Goal: Task Accomplishment & Management: Complete application form

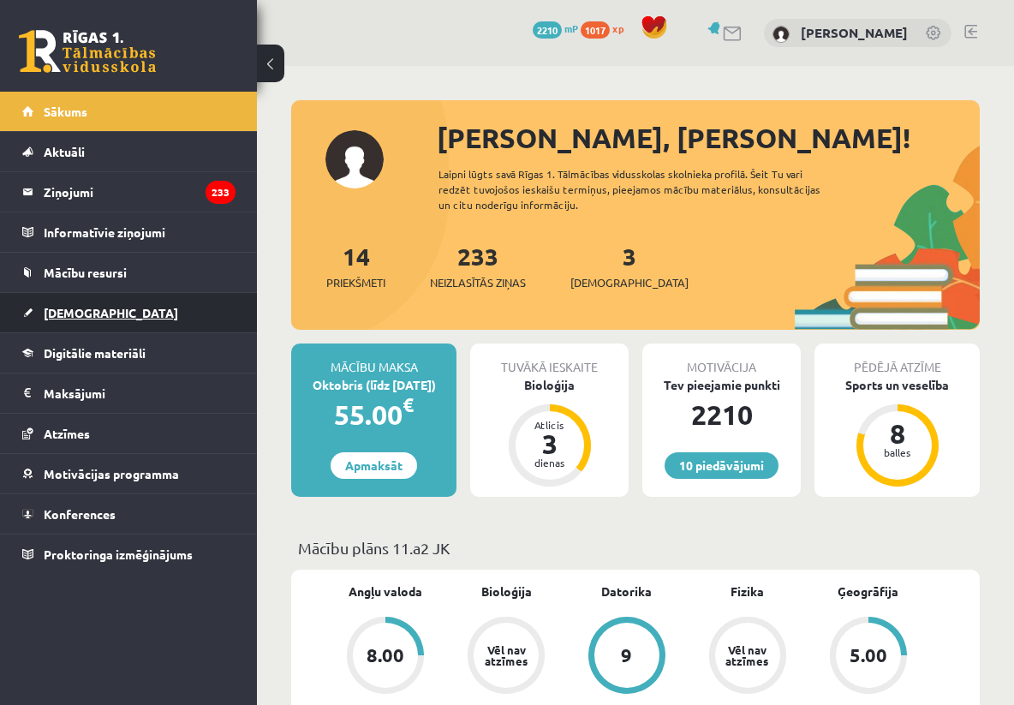
click at [140, 319] on link "[DEMOGRAPHIC_DATA]" at bounding box center [128, 312] width 213 height 39
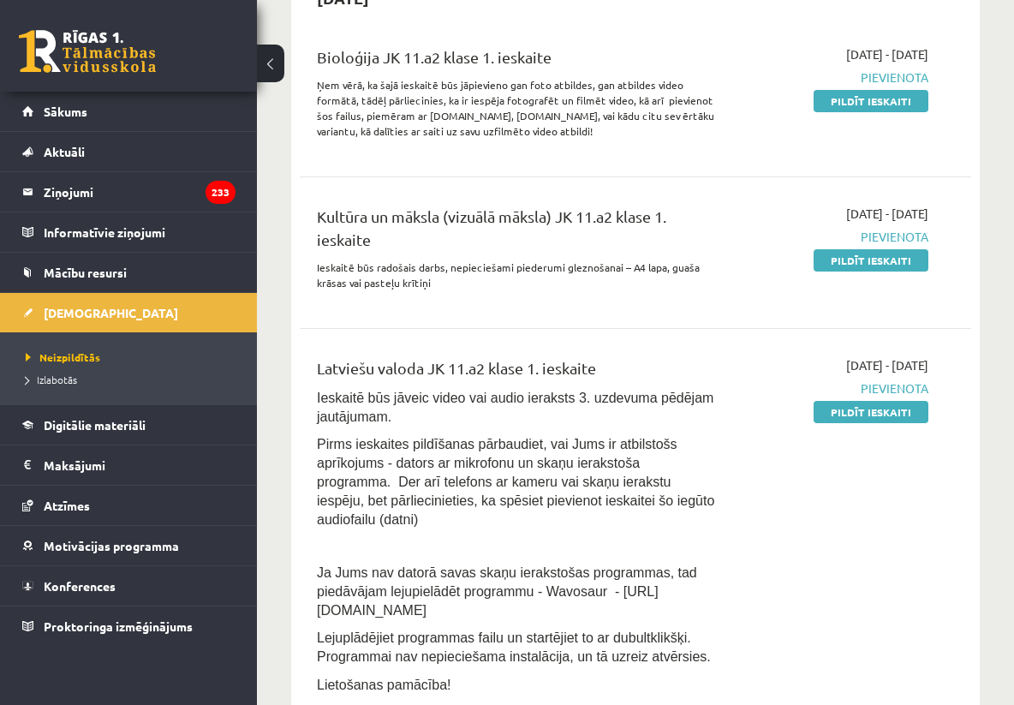
scroll to position [392, 0]
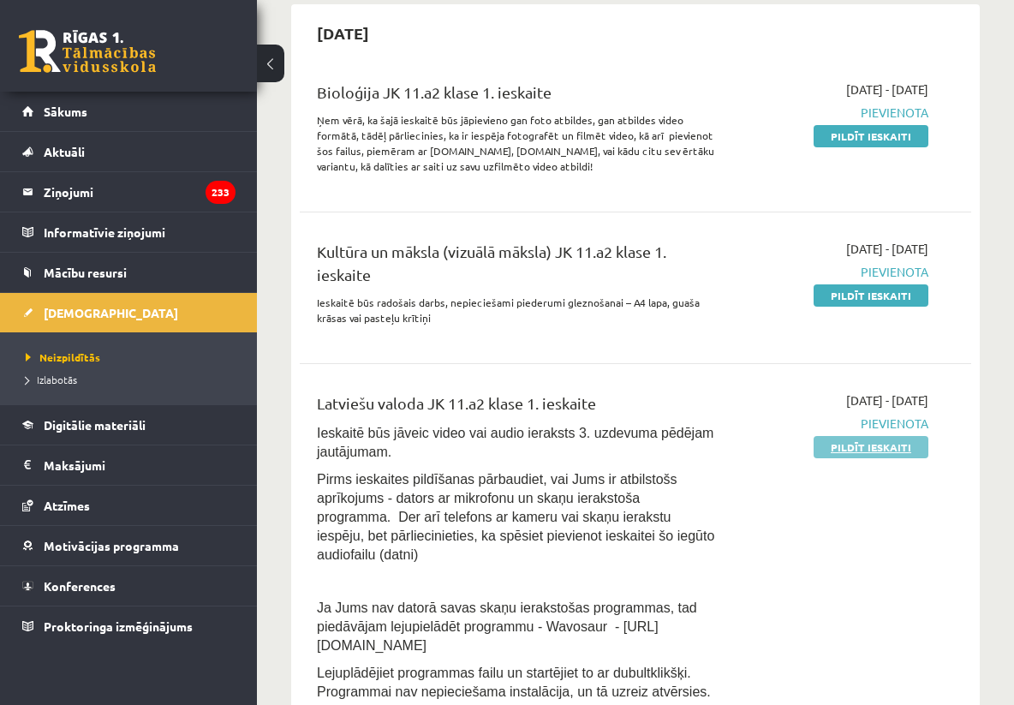
click at [889, 438] on link "Pildīt ieskaiti" at bounding box center [871, 447] width 115 height 22
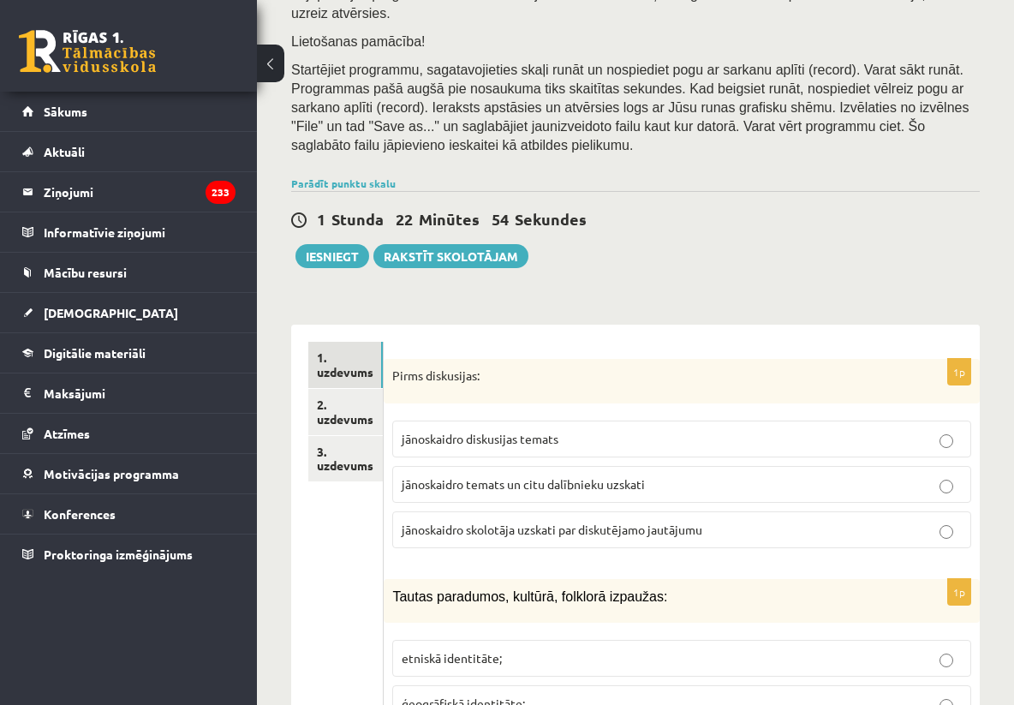
scroll to position [343, 0]
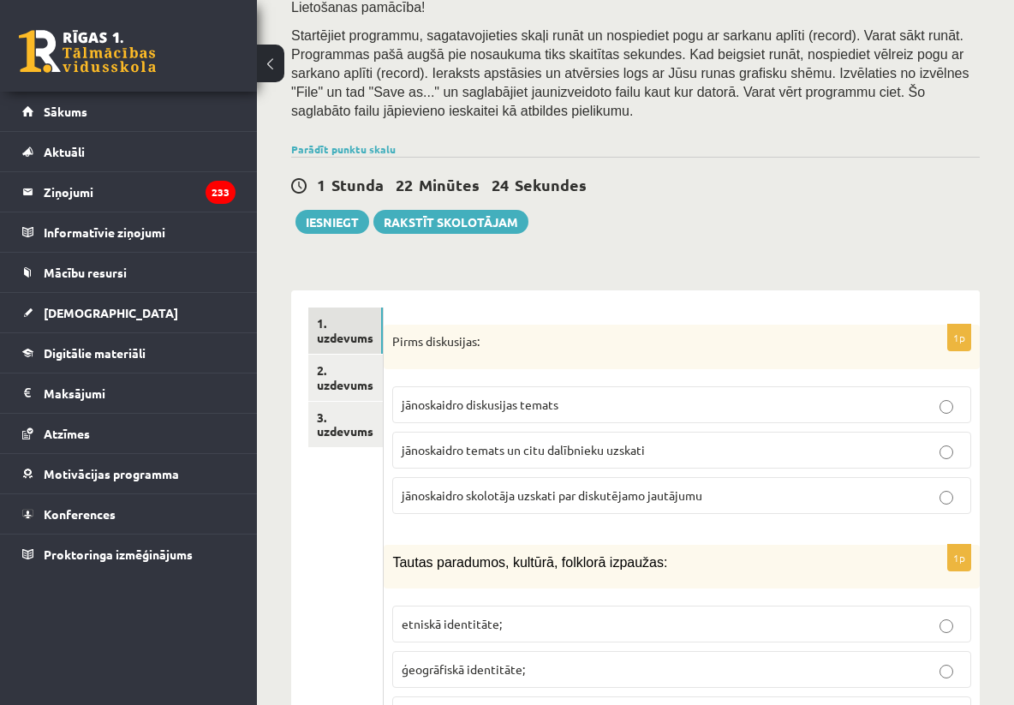
click at [594, 446] on span "jānoskaidro temats un citu dalībnieku uzskati" at bounding box center [523, 449] width 243 height 15
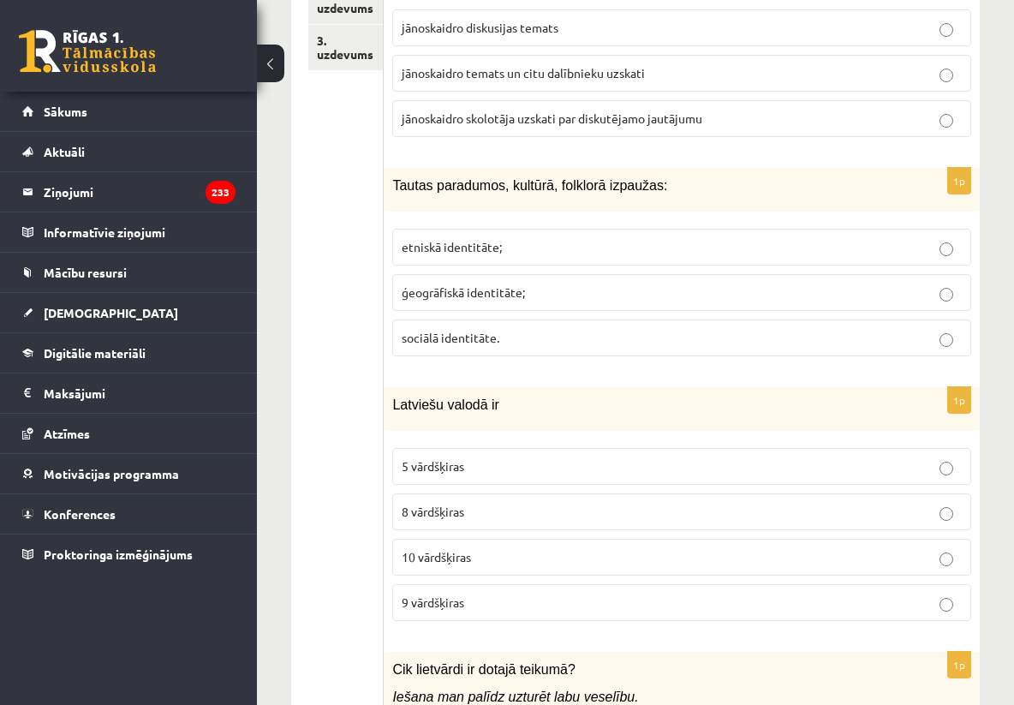
scroll to position [754, 0]
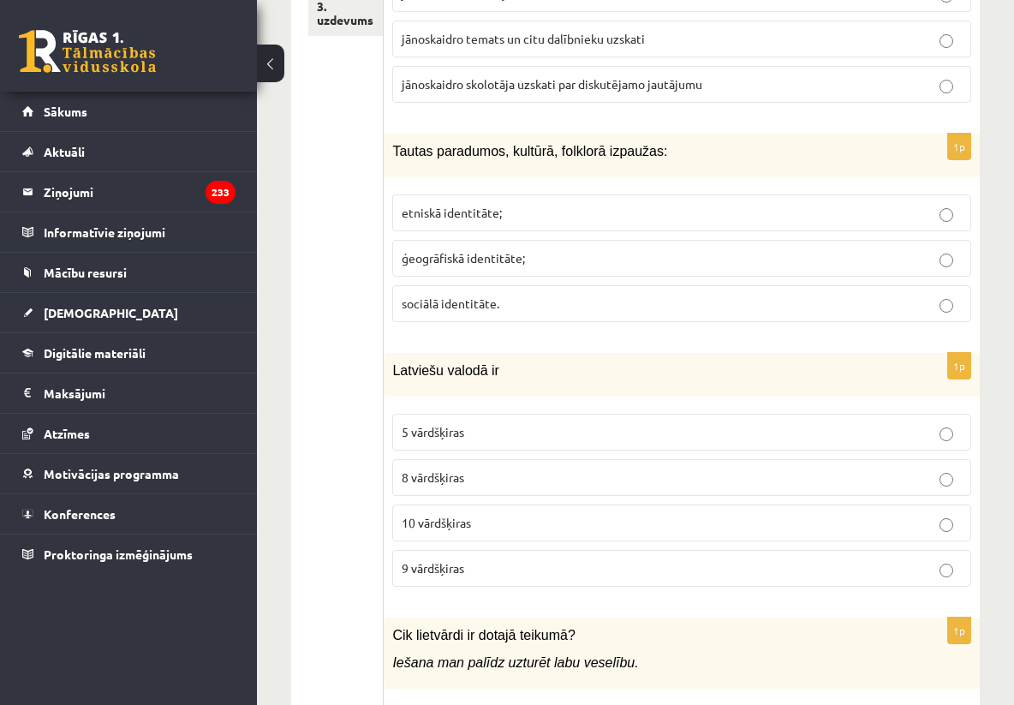
click at [471, 218] on span "etniskā identitāte;" at bounding box center [452, 212] width 100 height 15
click at [473, 475] on p "8 vārdšķiras" at bounding box center [682, 478] width 560 height 18
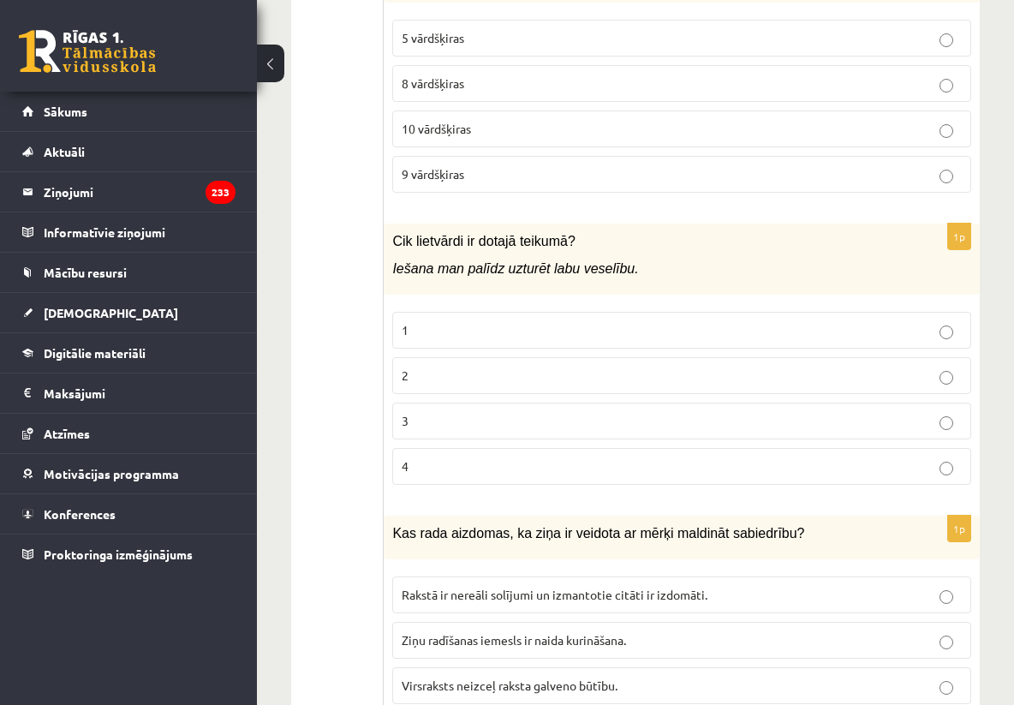
scroll to position [1199, 0]
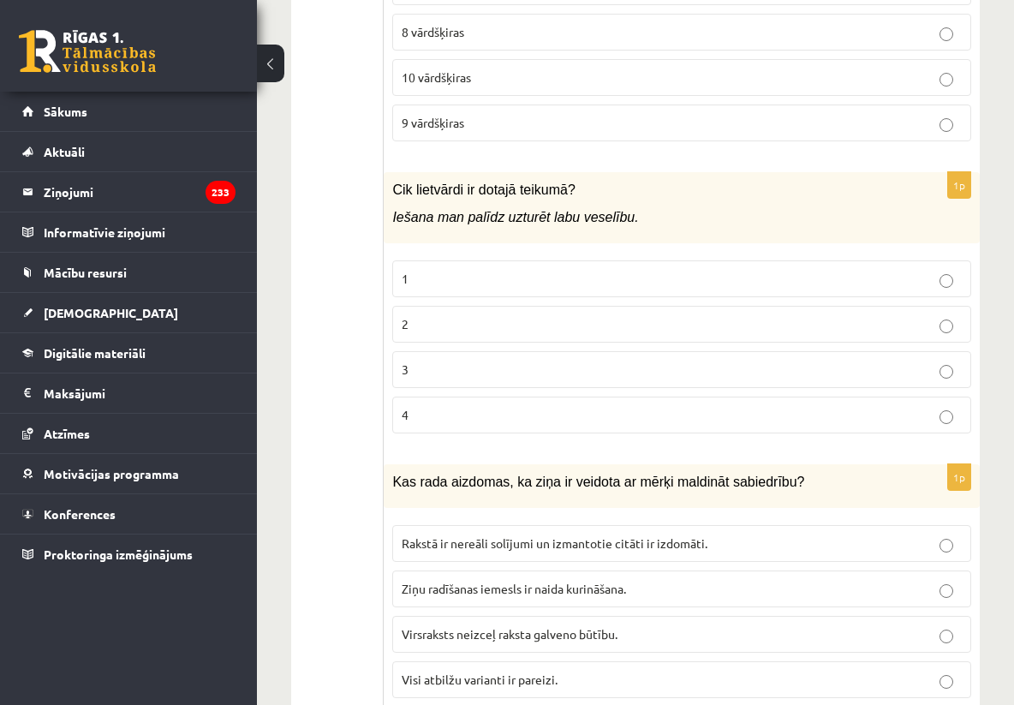
click at [529, 332] on p "2" at bounding box center [682, 324] width 560 height 18
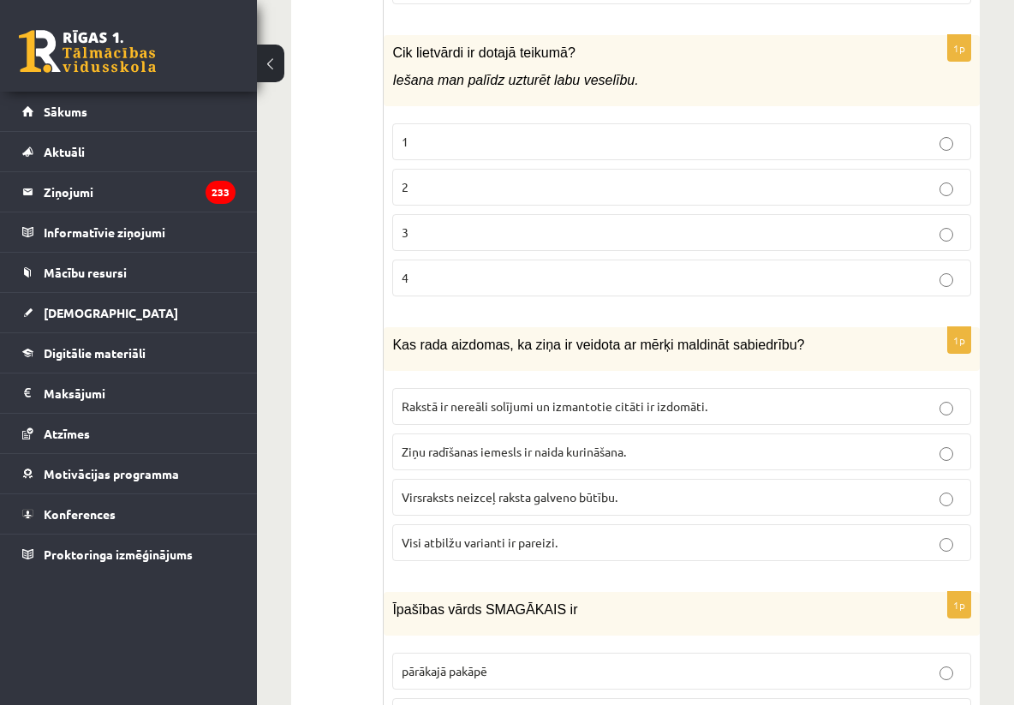
scroll to position [1371, 0]
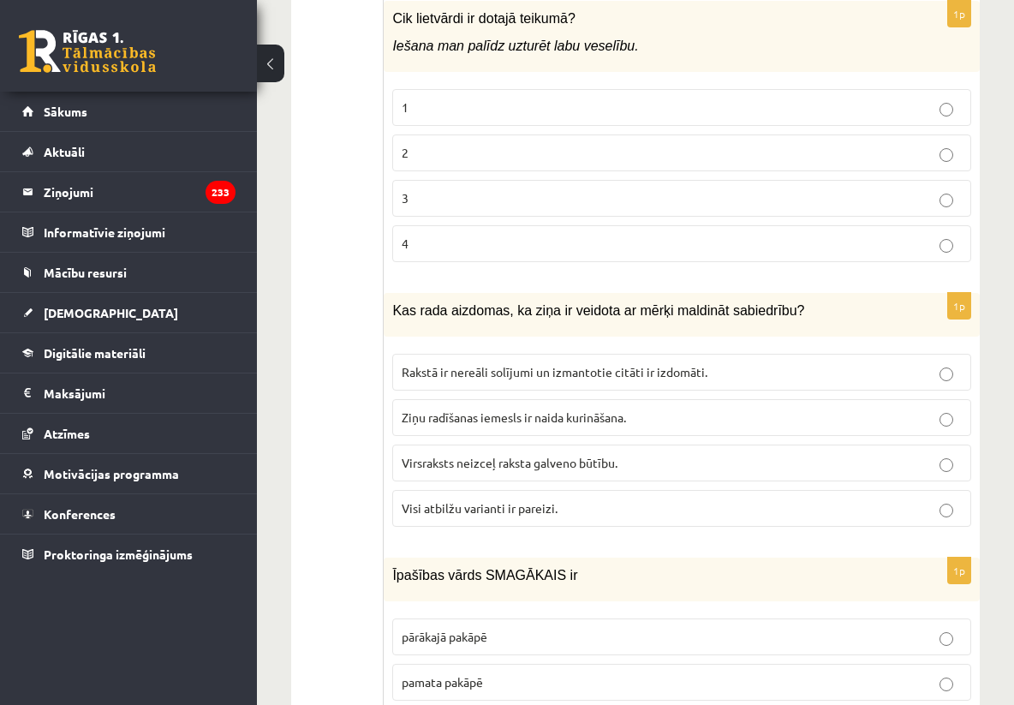
click at [496, 506] on span "Visi atbilžu varianti ir pareizi." at bounding box center [480, 507] width 156 height 15
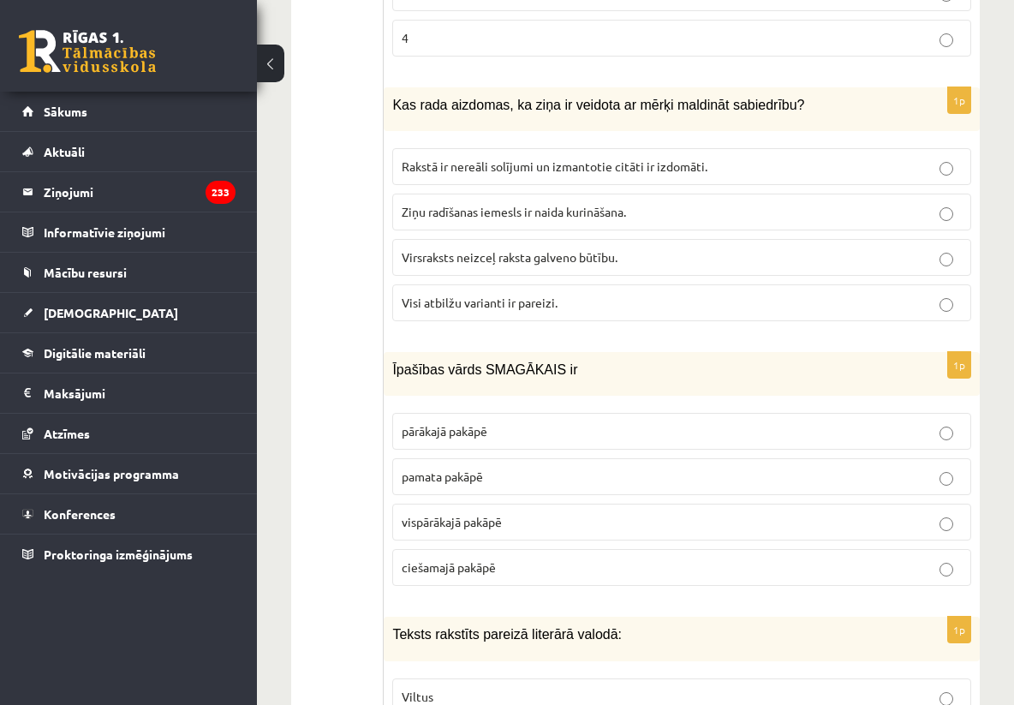
scroll to position [1645, 0]
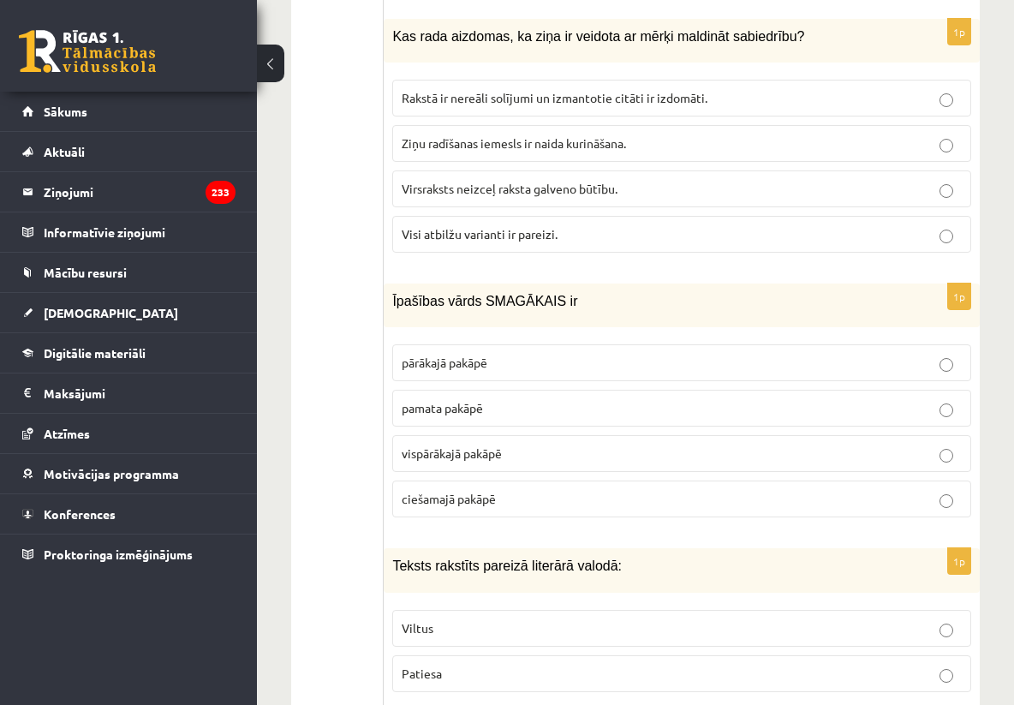
click at [518, 452] on p "vispārākajā pakāpē" at bounding box center [682, 454] width 560 height 18
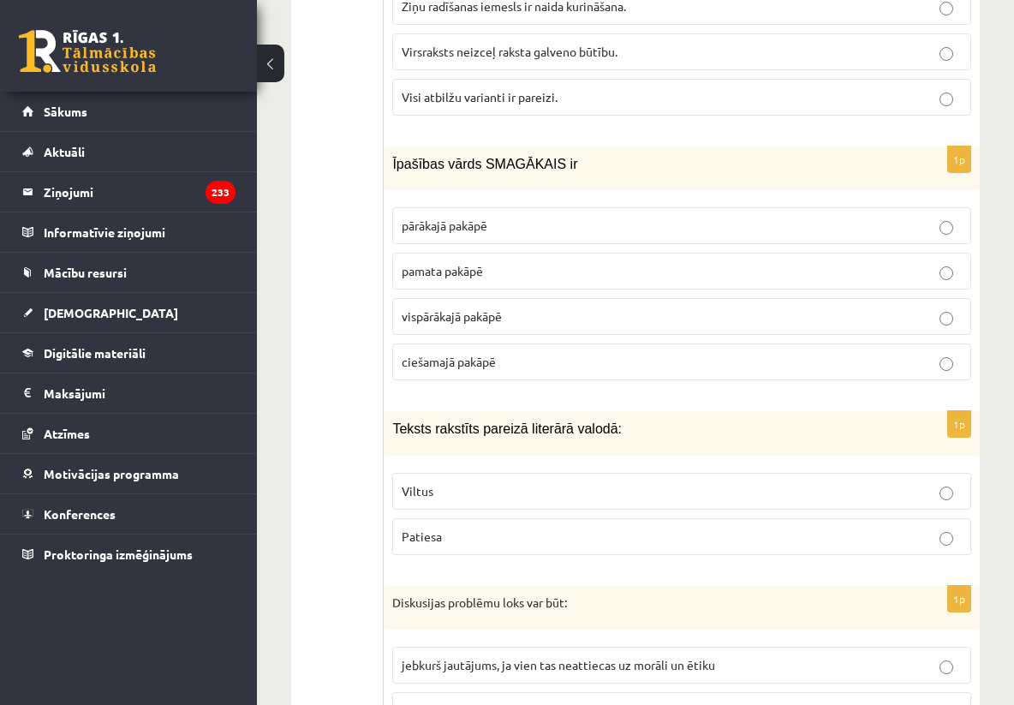
scroll to position [1885, 0]
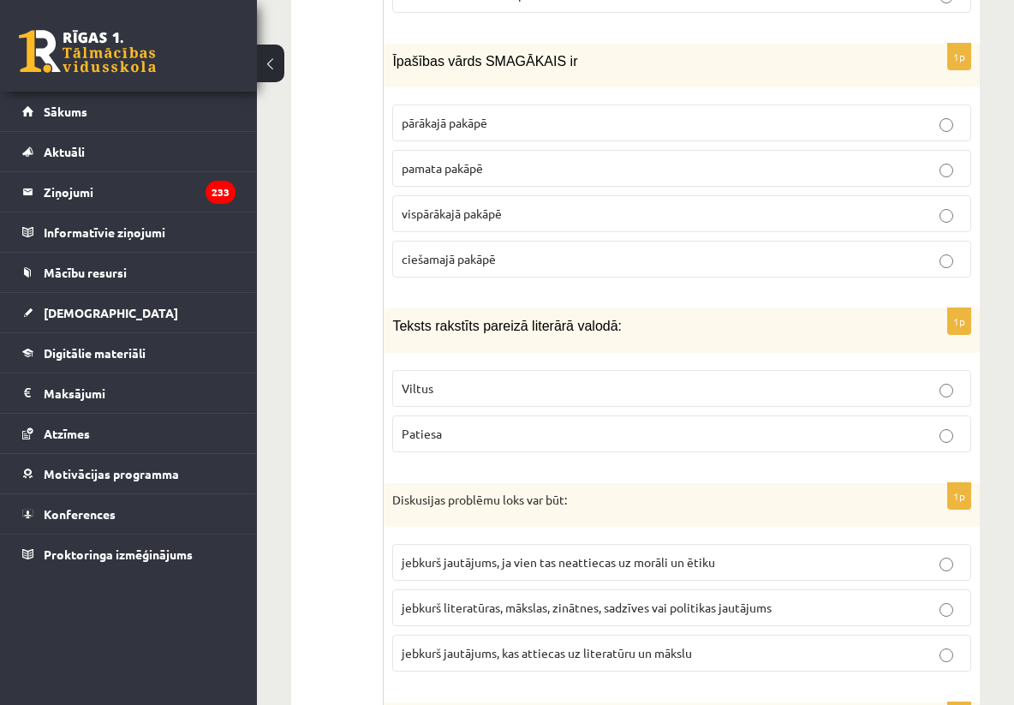
click at [531, 440] on p "Patiesa" at bounding box center [682, 434] width 560 height 18
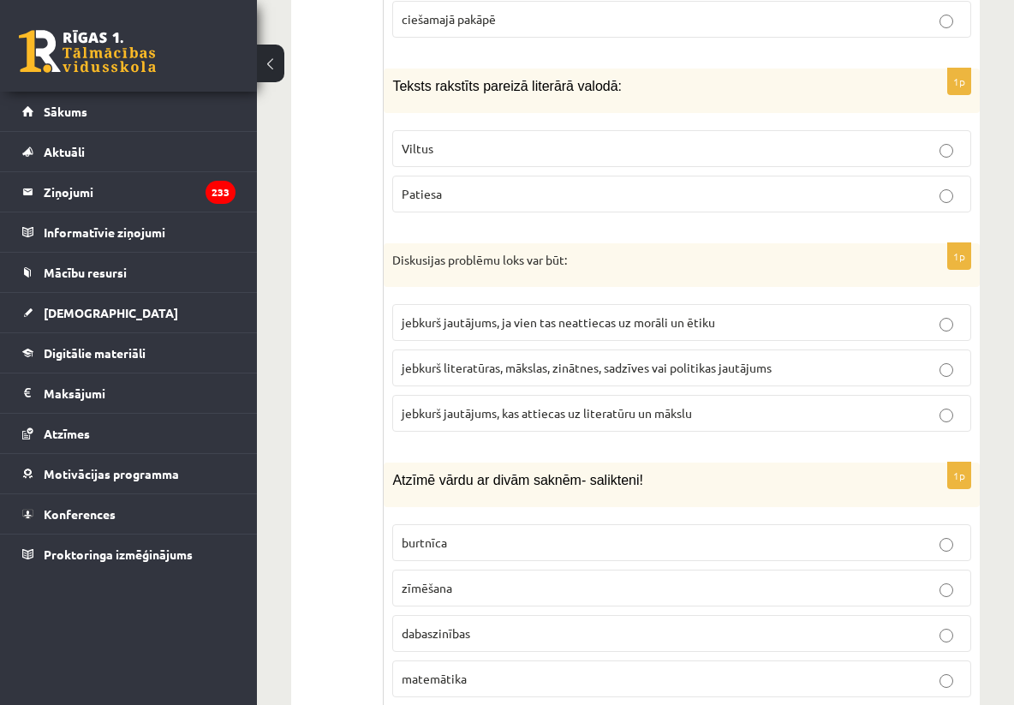
scroll to position [2159, 0]
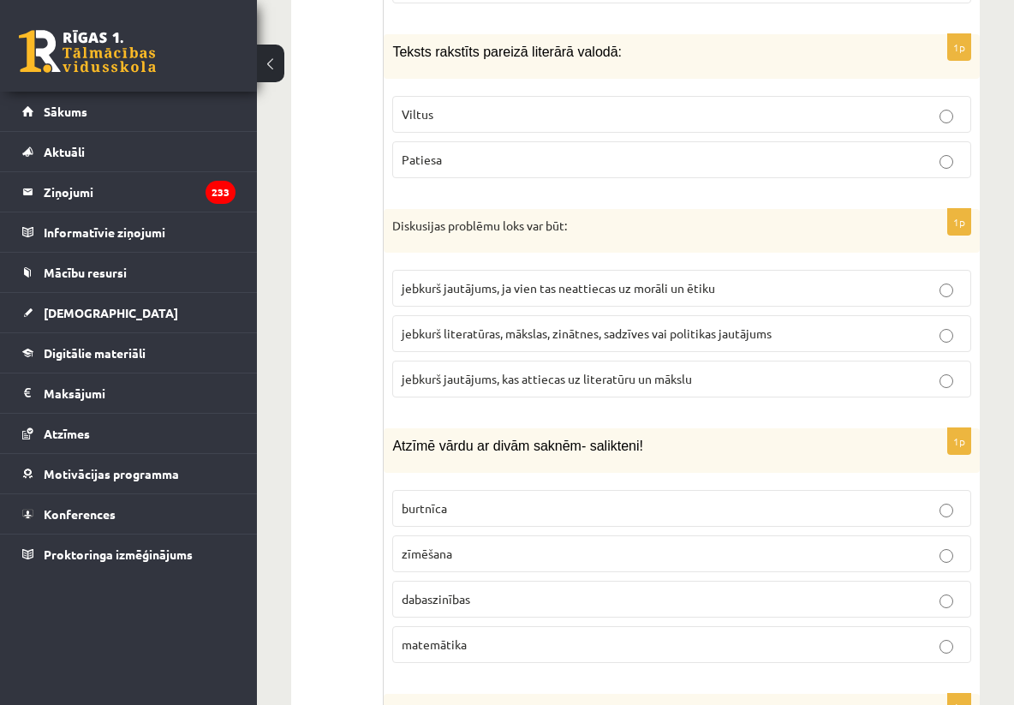
click at [559, 341] on span "jebkurš literatūras, mākslas, zinātnes, sadzīves vai politikas jautājums" at bounding box center [587, 333] width 370 height 15
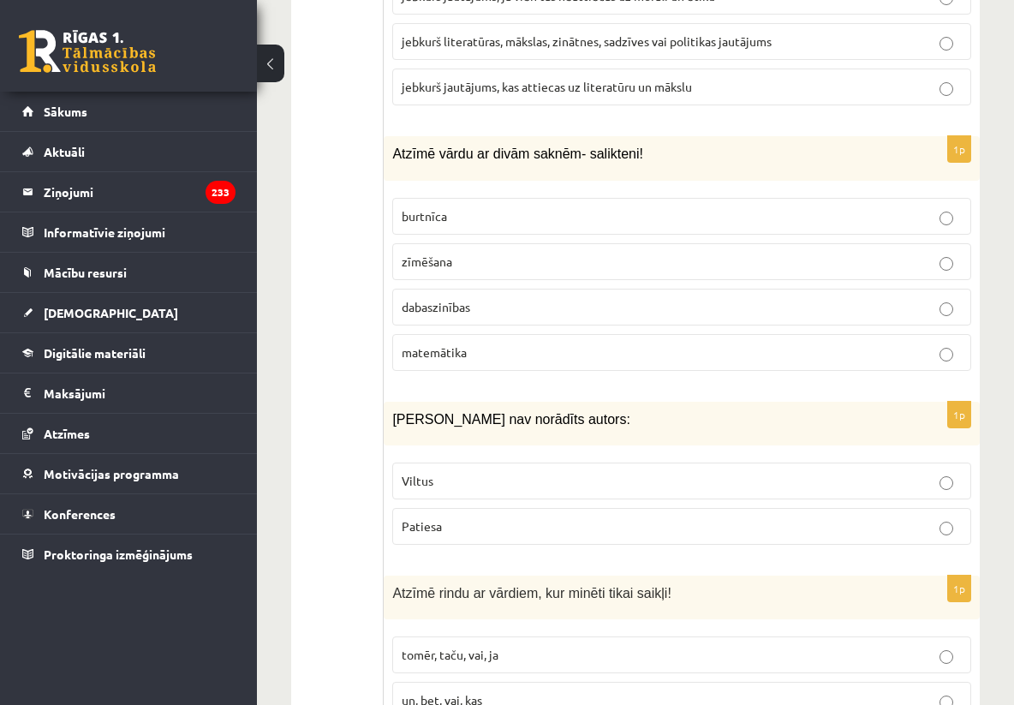
scroll to position [2502, 0]
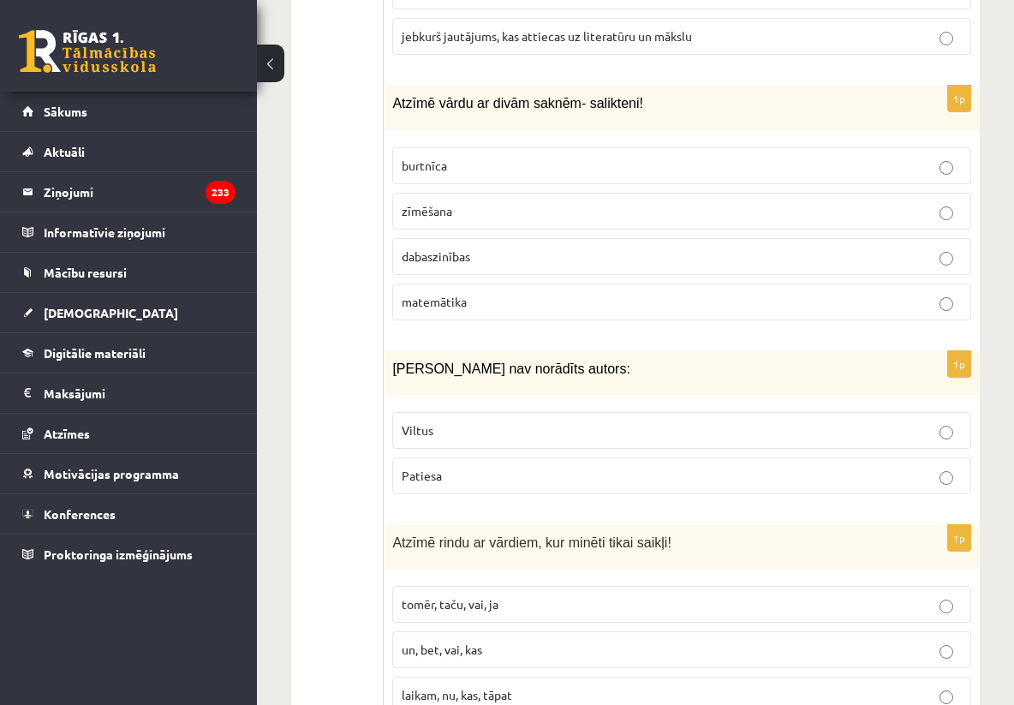
click at [578, 257] on p "dabaszinības" at bounding box center [682, 257] width 560 height 18
click at [500, 429] on p "Viltus" at bounding box center [682, 431] width 560 height 18
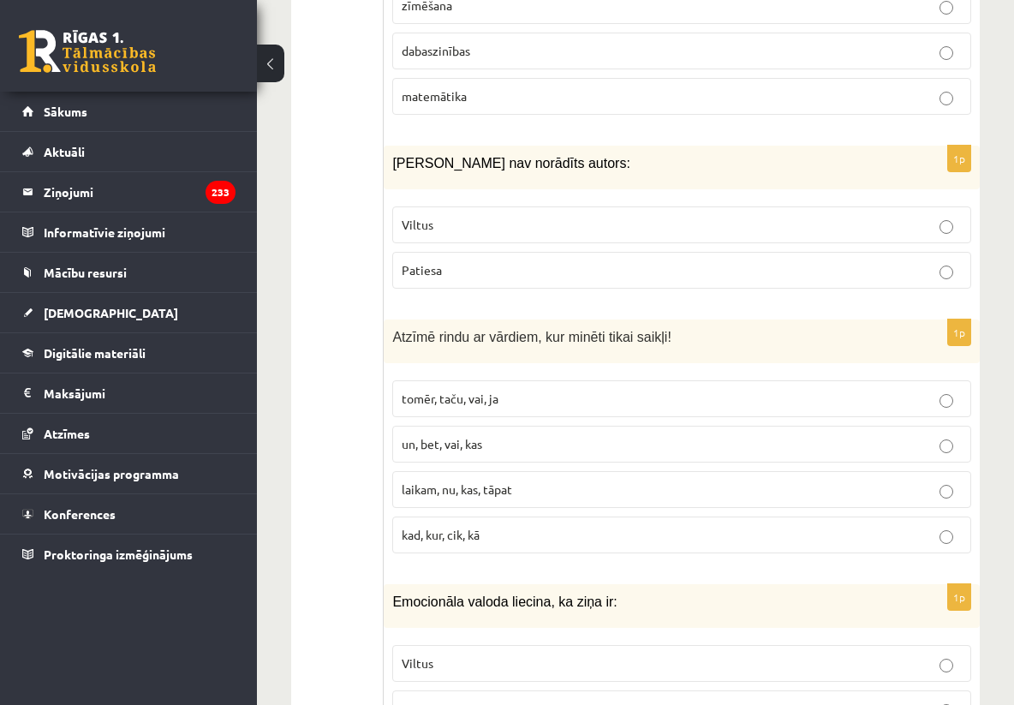
scroll to position [2742, 0]
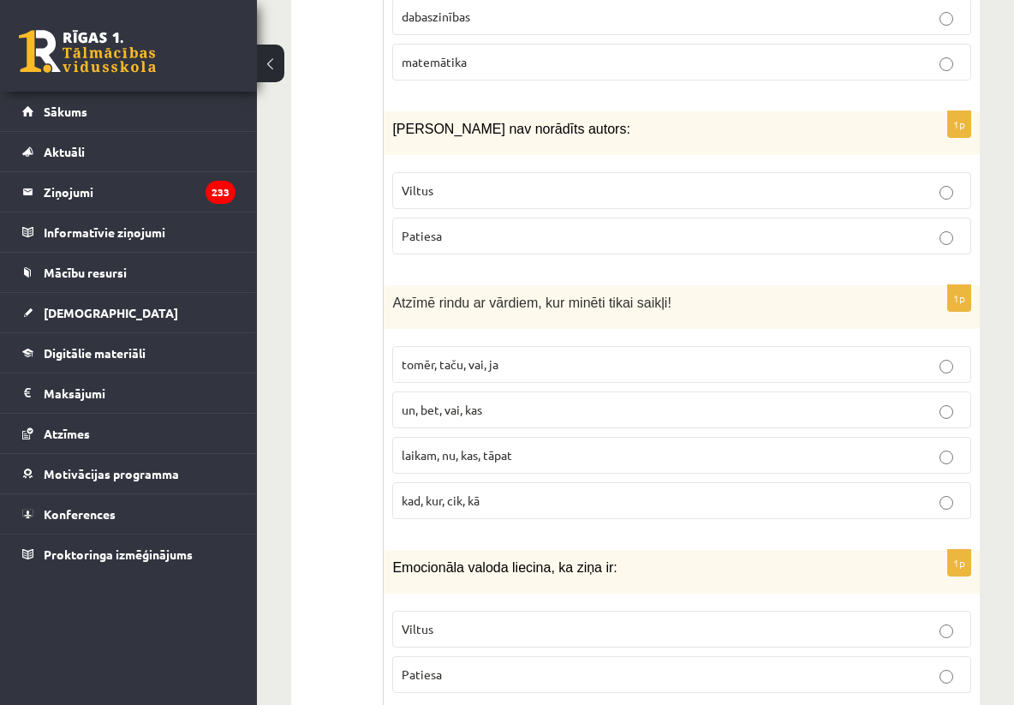
click at [517, 367] on p "tomēr, taču, vai, ja" at bounding box center [682, 365] width 560 height 18
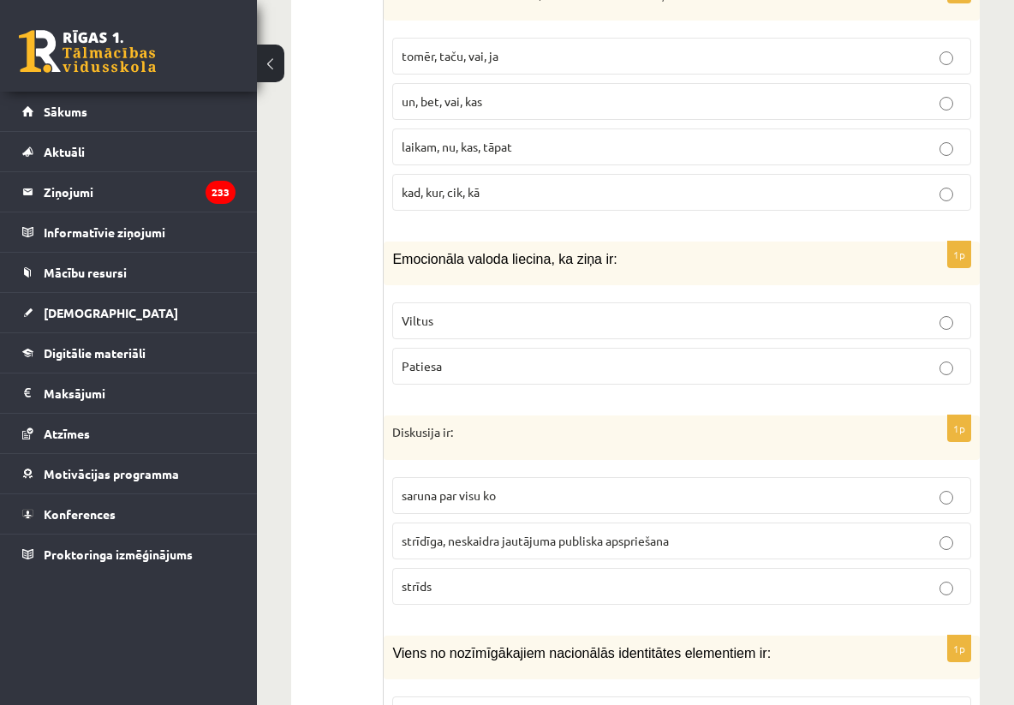
scroll to position [3084, 0]
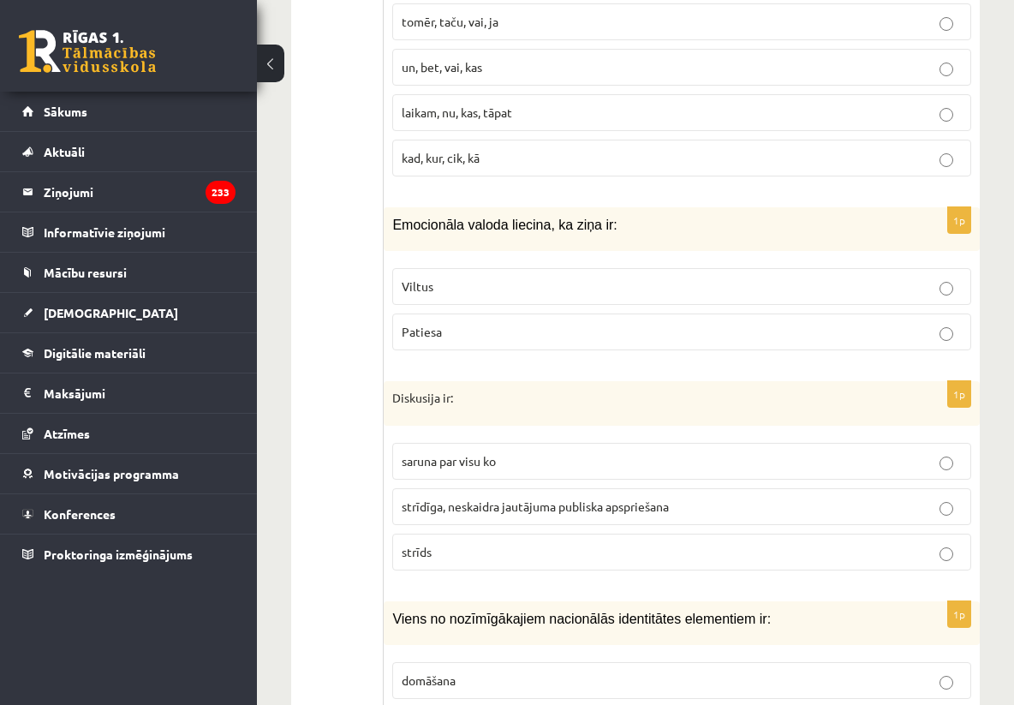
click at [491, 294] on p "Viltus" at bounding box center [682, 287] width 560 height 18
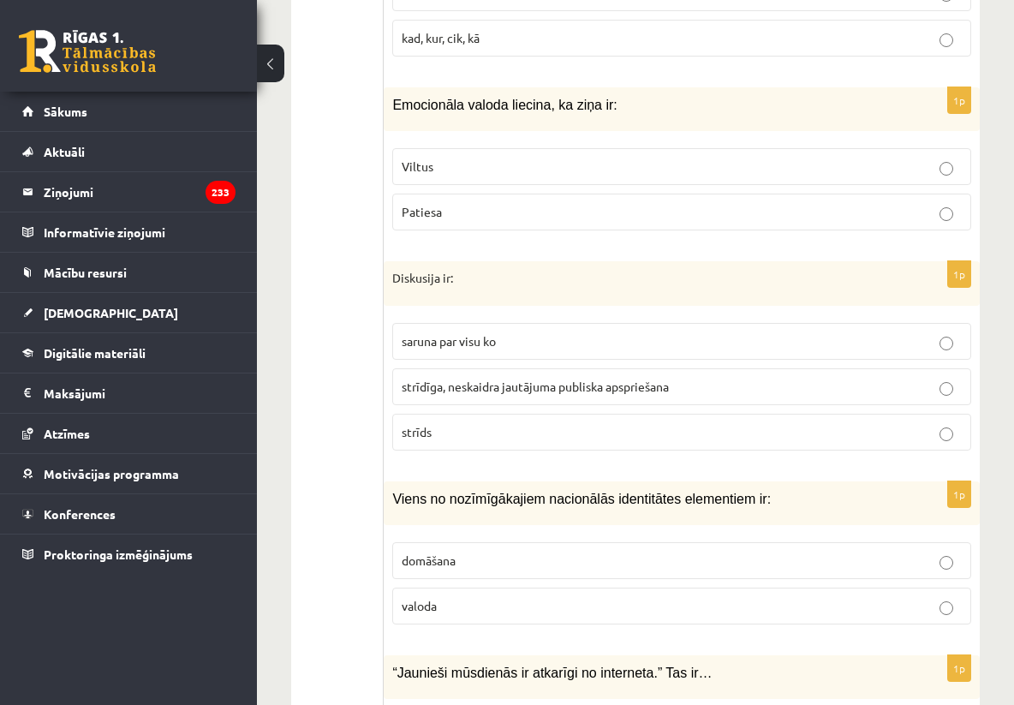
scroll to position [3221, 0]
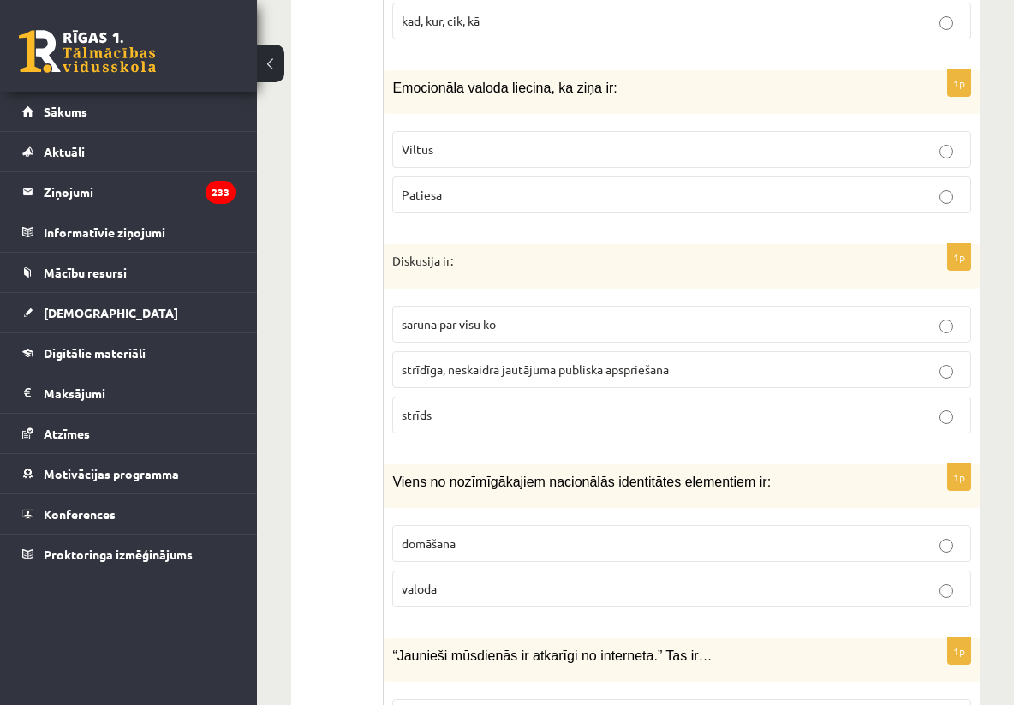
click at [476, 372] on span "strīdīga, neskaidra jautājuma publiska apspriešana" at bounding box center [535, 369] width 267 height 15
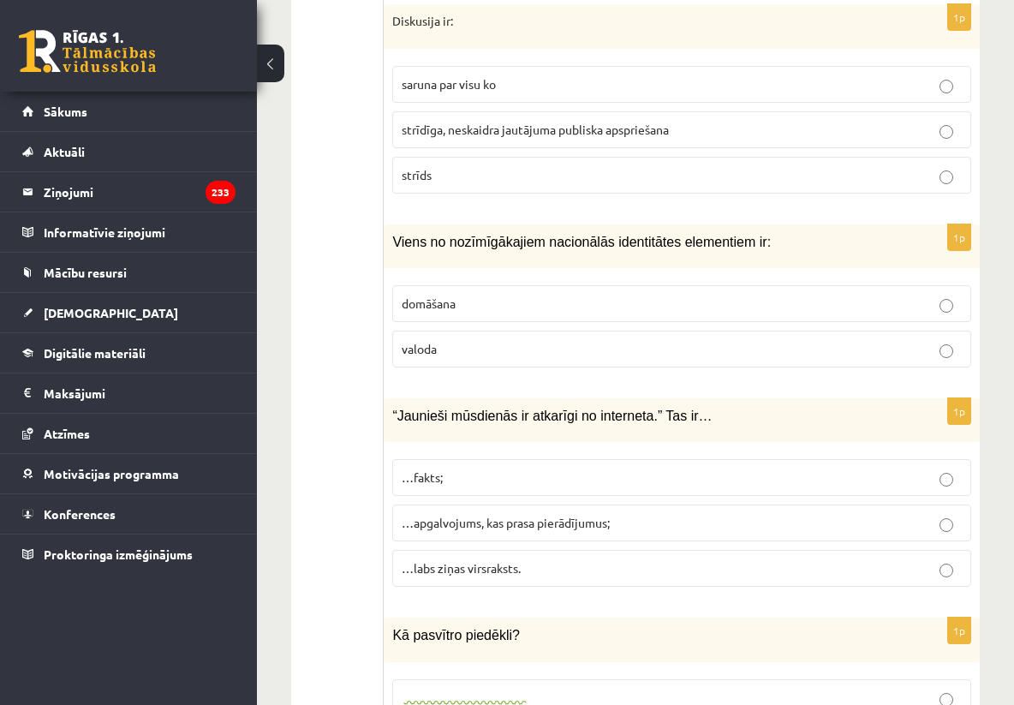
scroll to position [3496, 0]
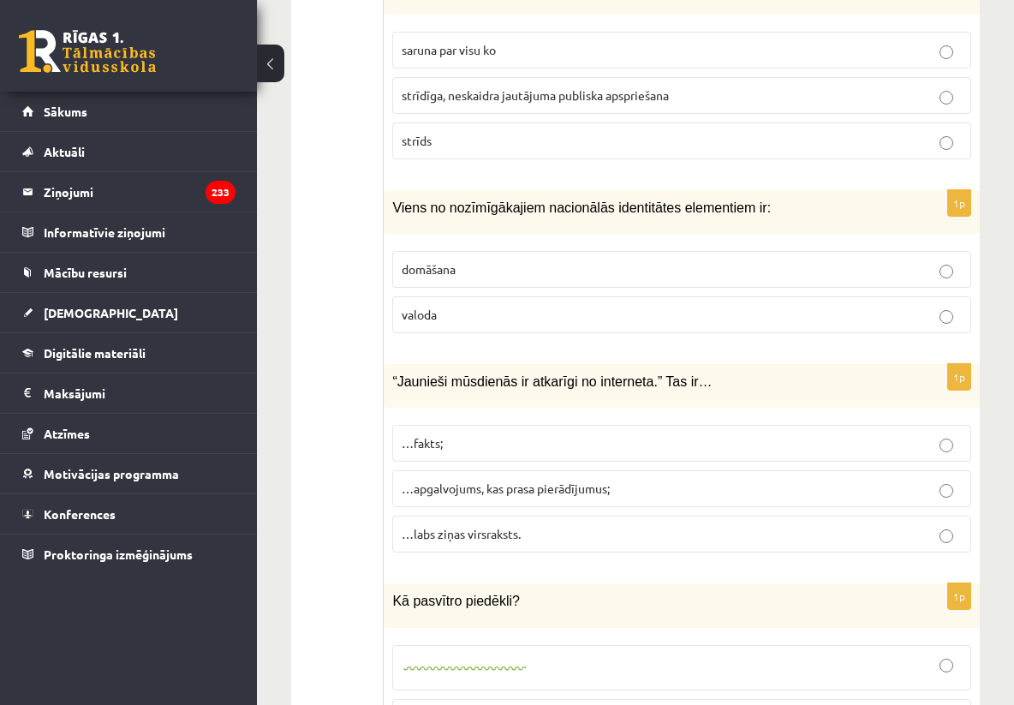
click at [486, 312] on p "valoda" at bounding box center [682, 315] width 560 height 18
click at [461, 487] on span "…apgalvojums, kas prasa pierādījumus;" at bounding box center [506, 488] width 208 height 15
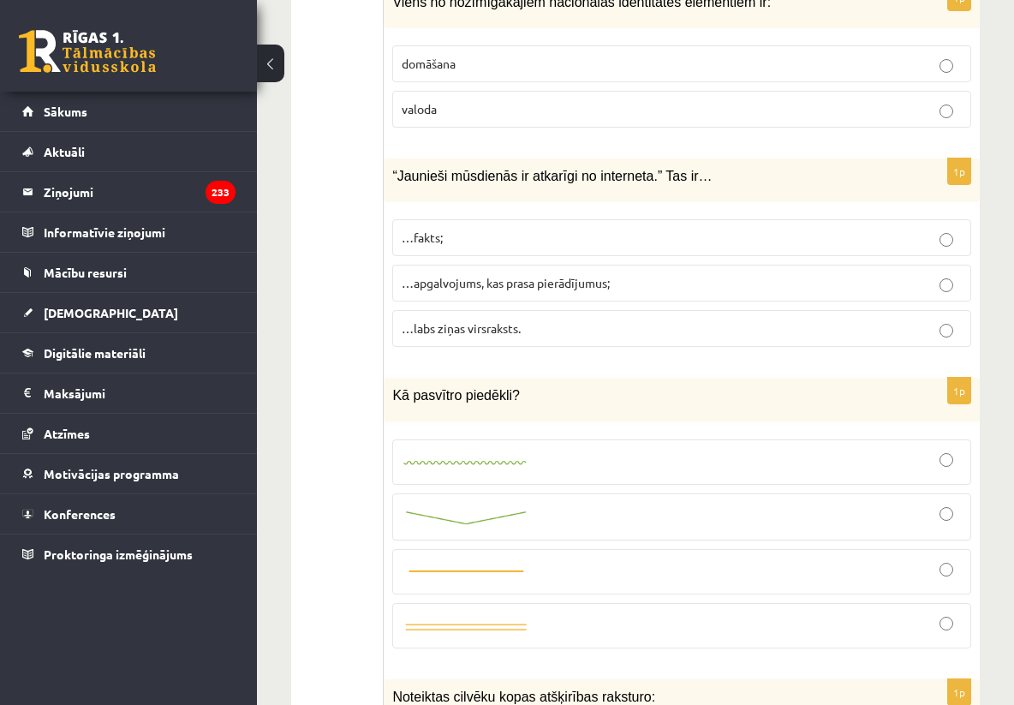
scroll to position [3770, 0]
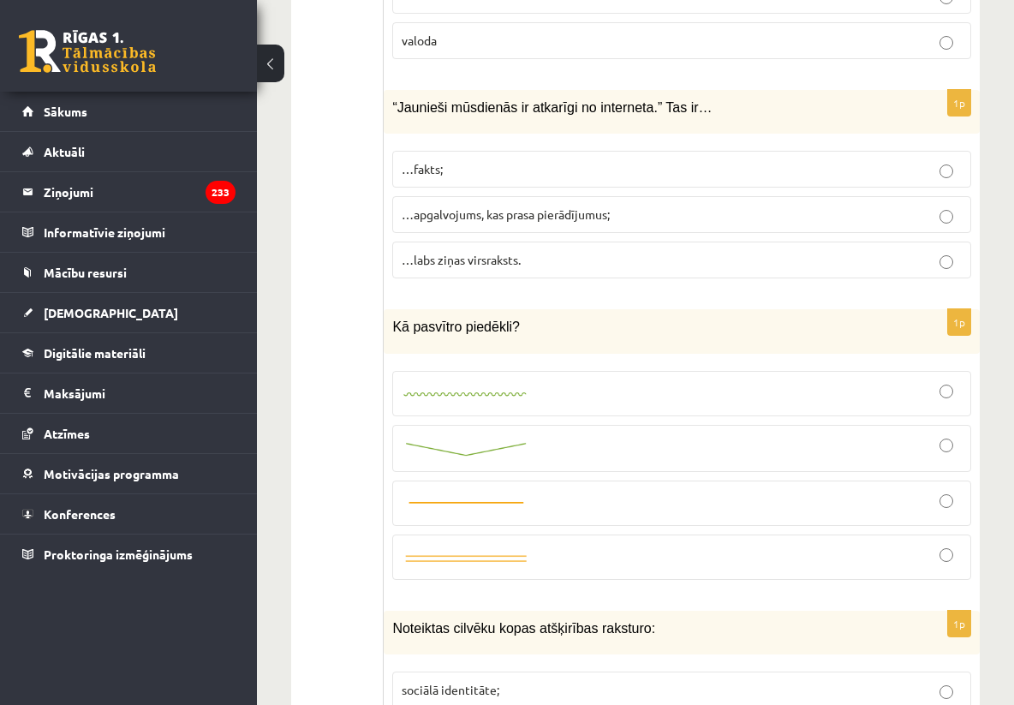
click at [481, 400] on img at bounding box center [466, 394] width 129 height 11
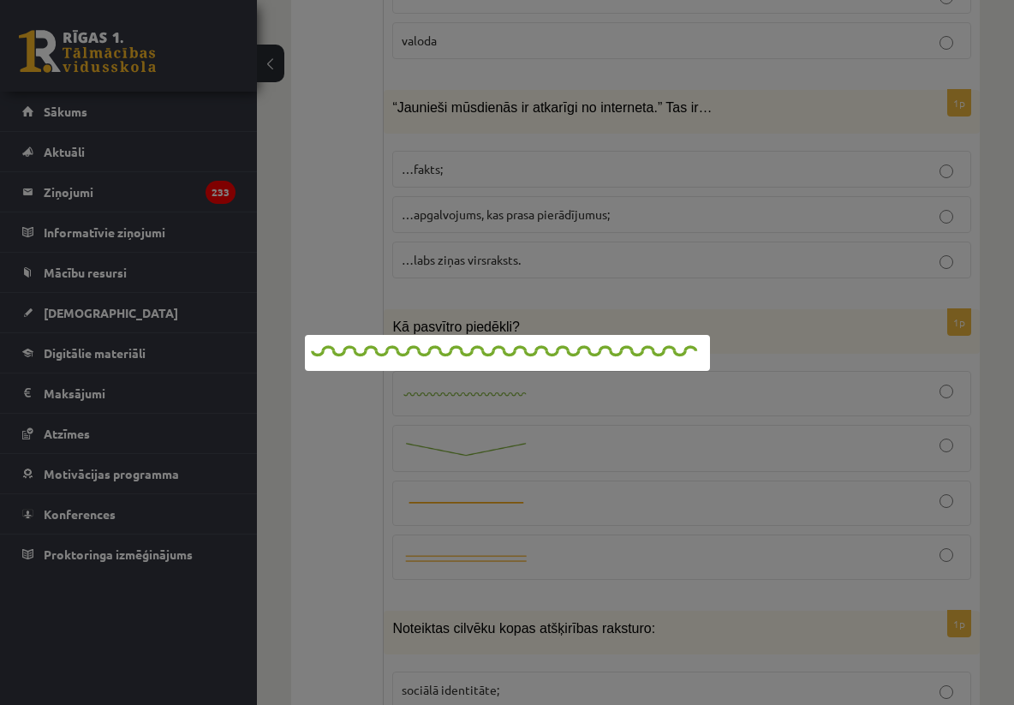
scroll to position [3804, 0]
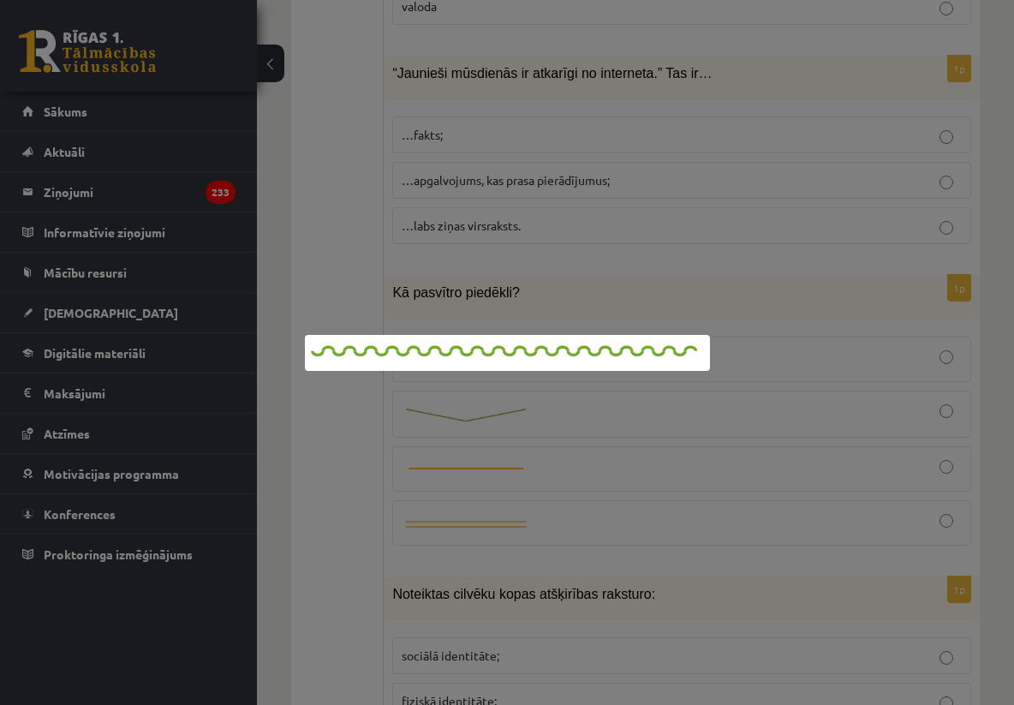
click at [367, 461] on div at bounding box center [507, 352] width 1014 height 705
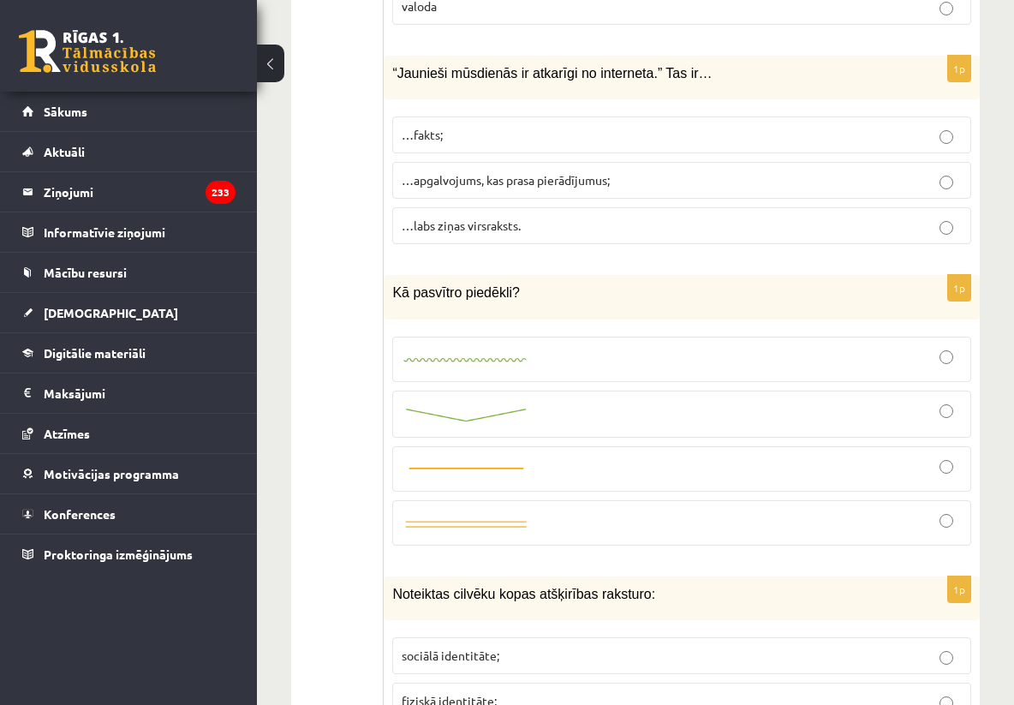
click at [915, 363] on div at bounding box center [682, 359] width 560 height 27
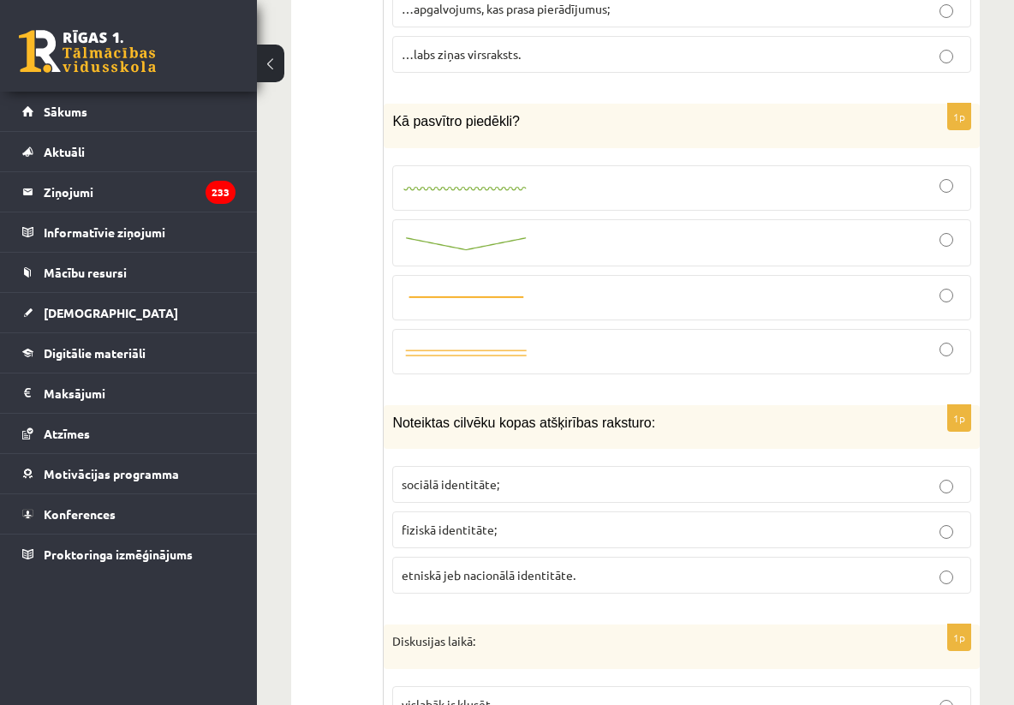
scroll to position [4010, 0]
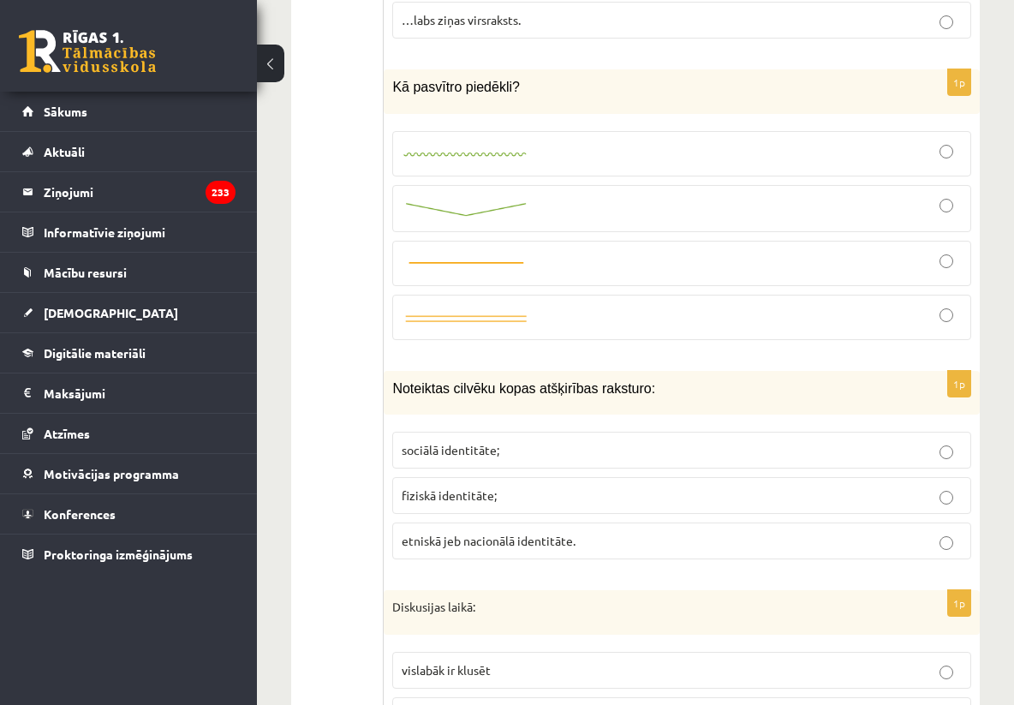
click at [727, 453] on p "sociālā identitāte;" at bounding box center [682, 450] width 560 height 18
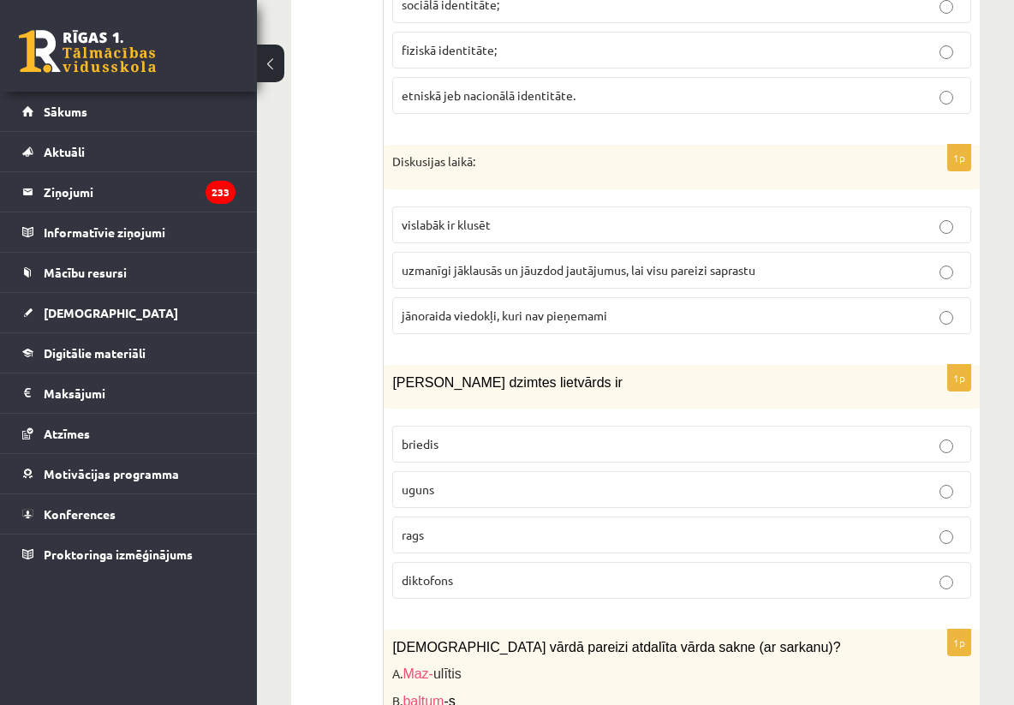
scroll to position [4490, 0]
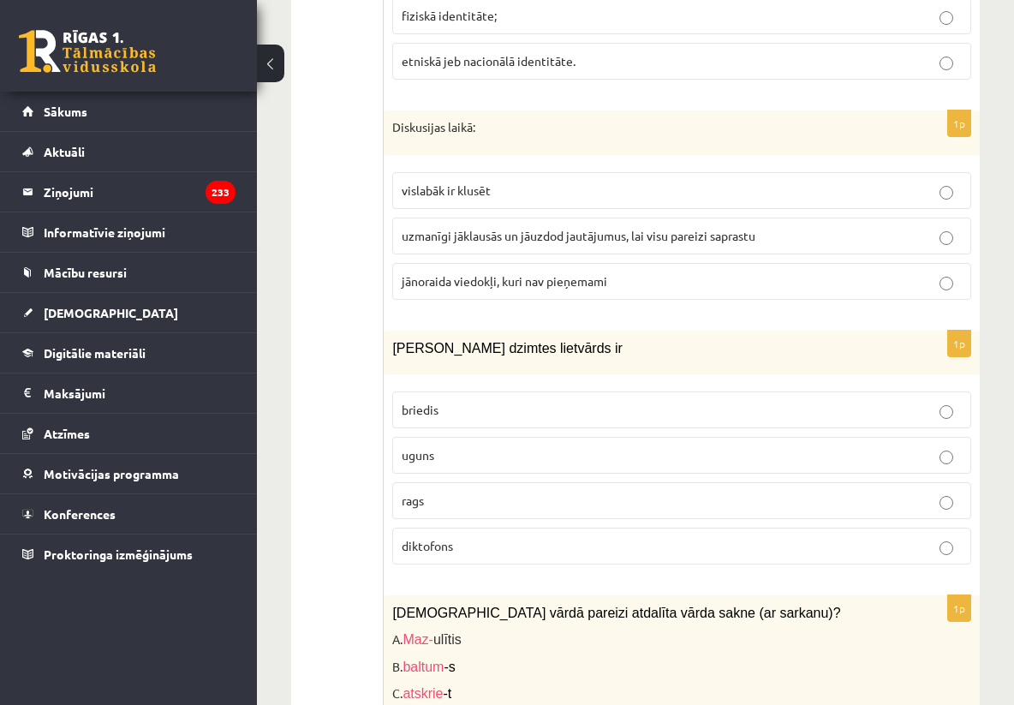
click at [740, 237] on span "uzmanīgi jāklausās un jāuzdod jautājumus, lai visu pareizi saprastu" at bounding box center [579, 235] width 354 height 15
click at [578, 464] on p "uguns" at bounding box center [682, 455] width 560 height 18
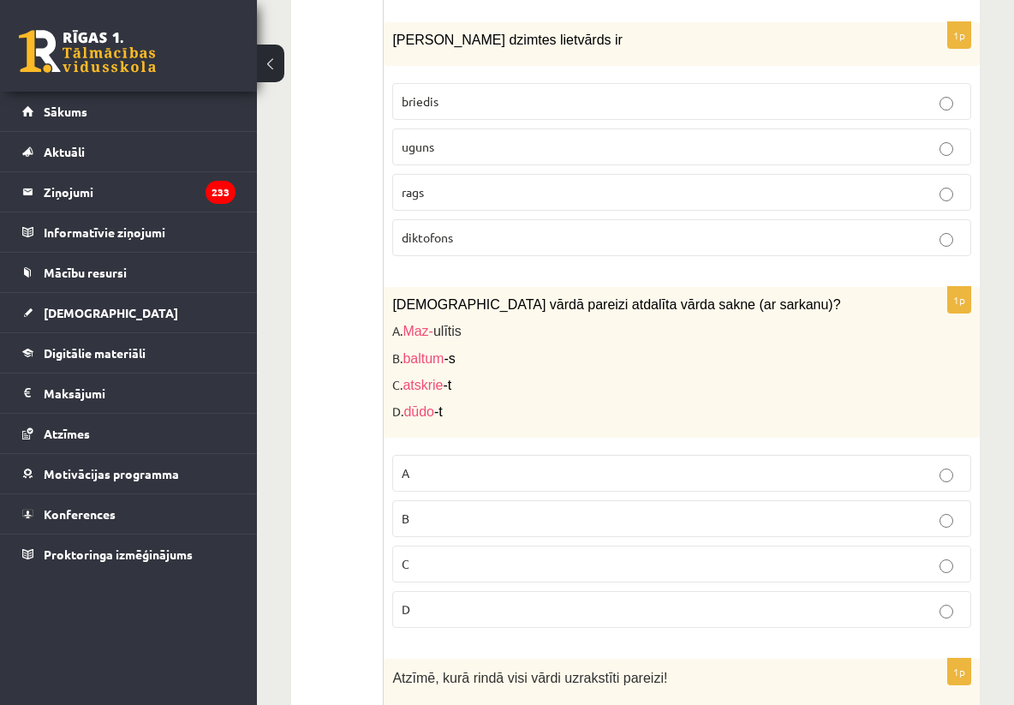
scroll to position [4866, 0]
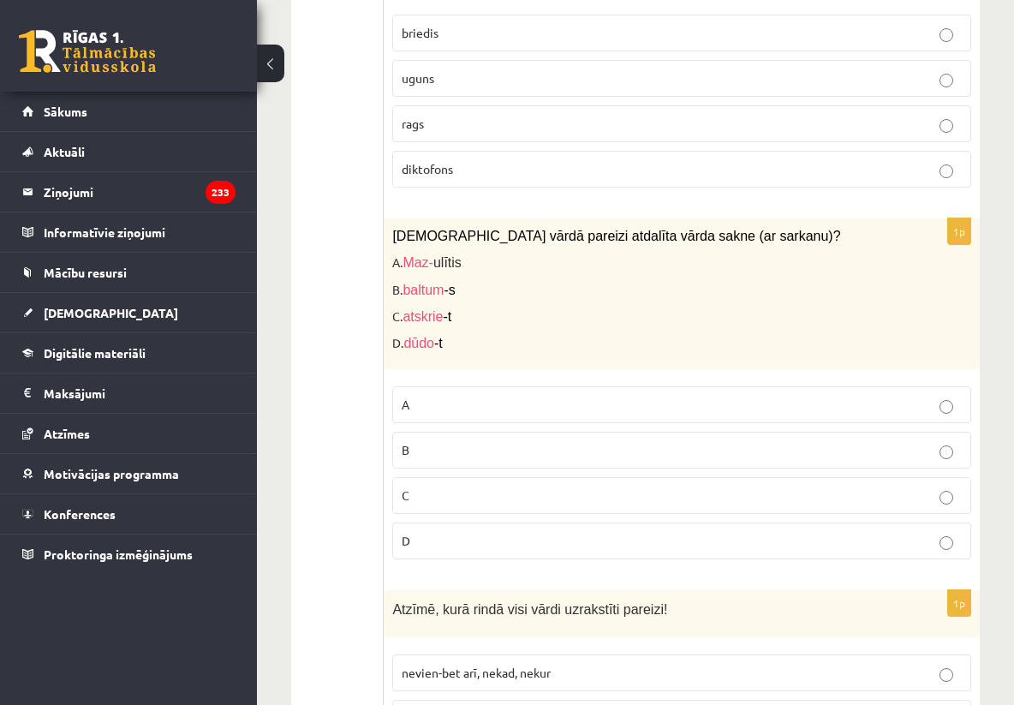
click at [546, 495] on p "C" at bounding box center [682, 496] width 560 height 18
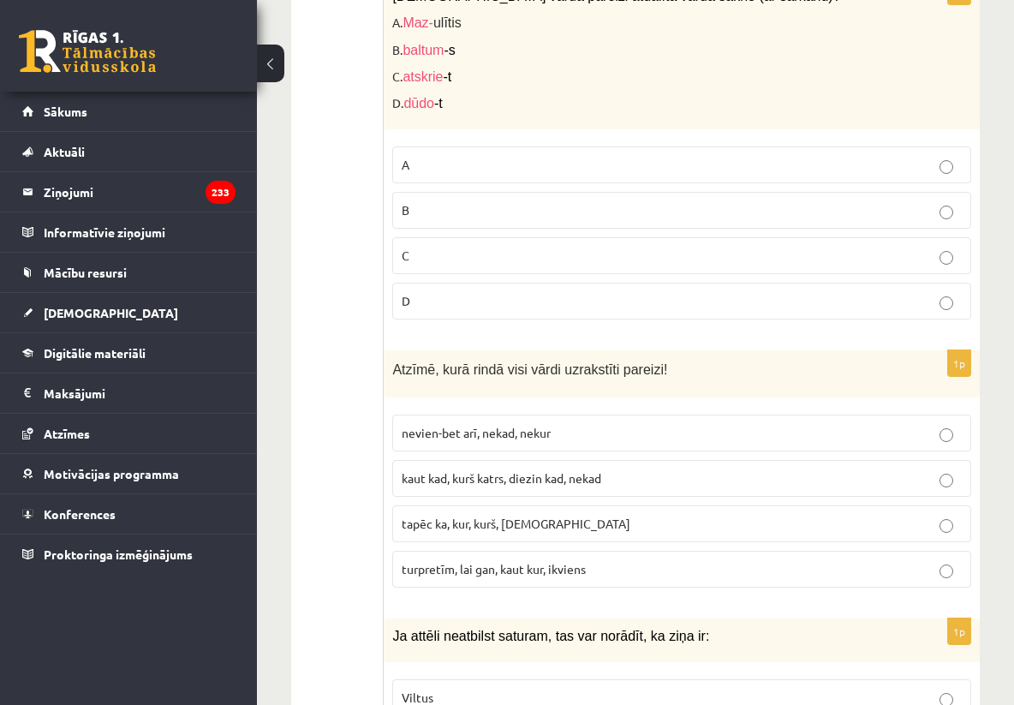
scroll to position [5141, 0]
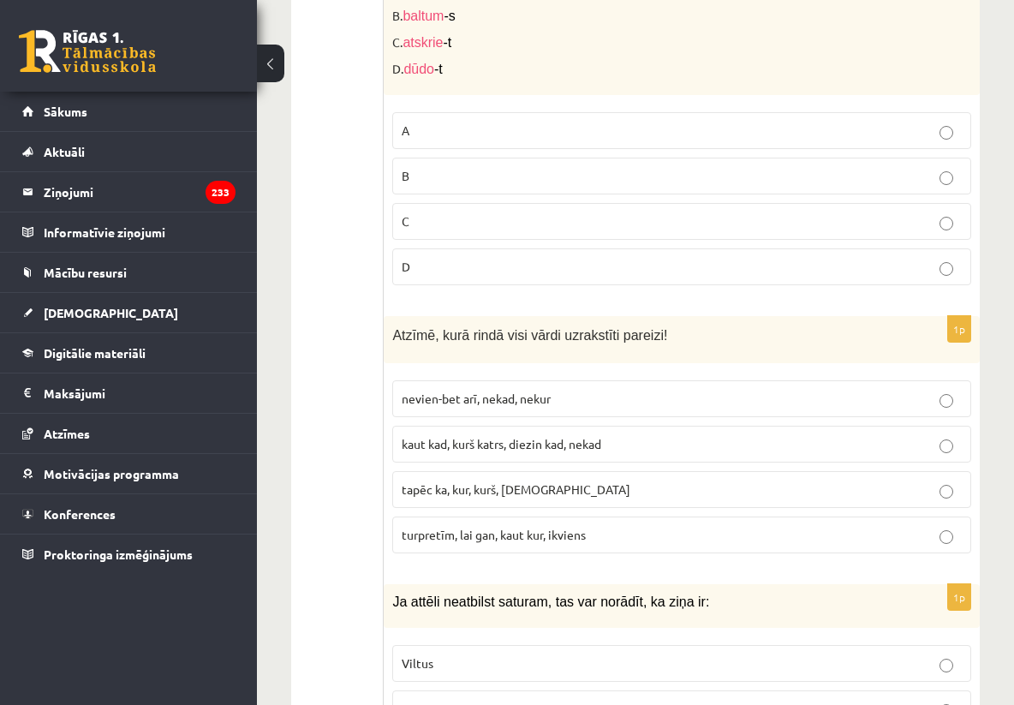
click at [526, 533] on span "turpretīm, lai gan, kaut kur, ikviens" at bounding box center [494, 534] width 184 height 15
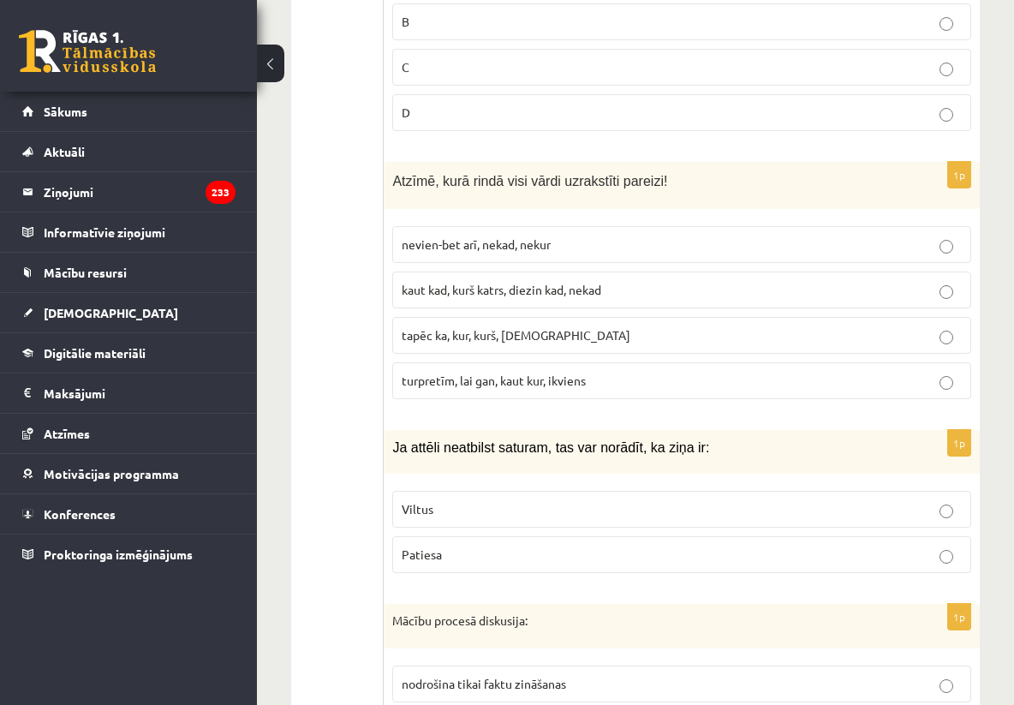
scroll to position [5346, 0]
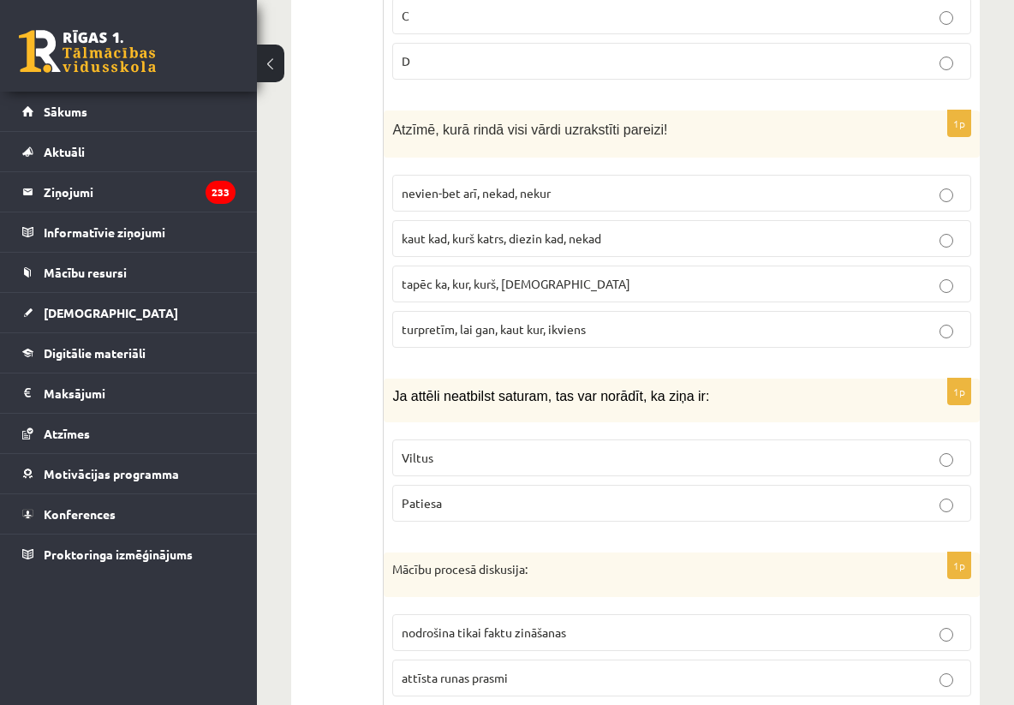
click at [539, 464] on p "Viltus" at bounding box center [682, 458] width 560 height 18
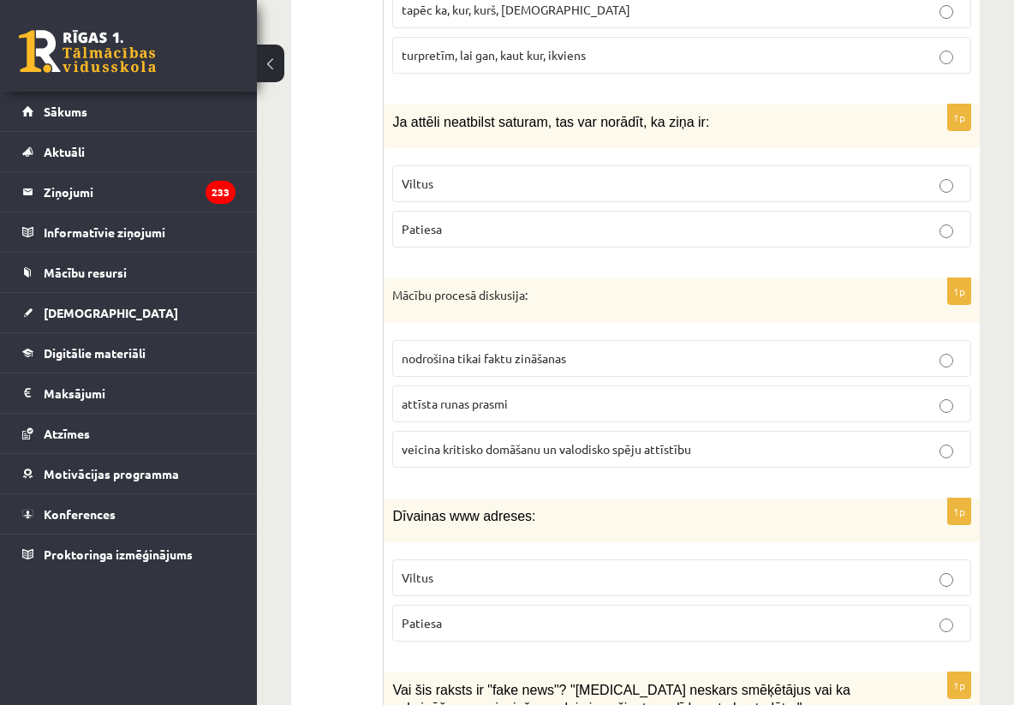
scroll to position [5655, 0]
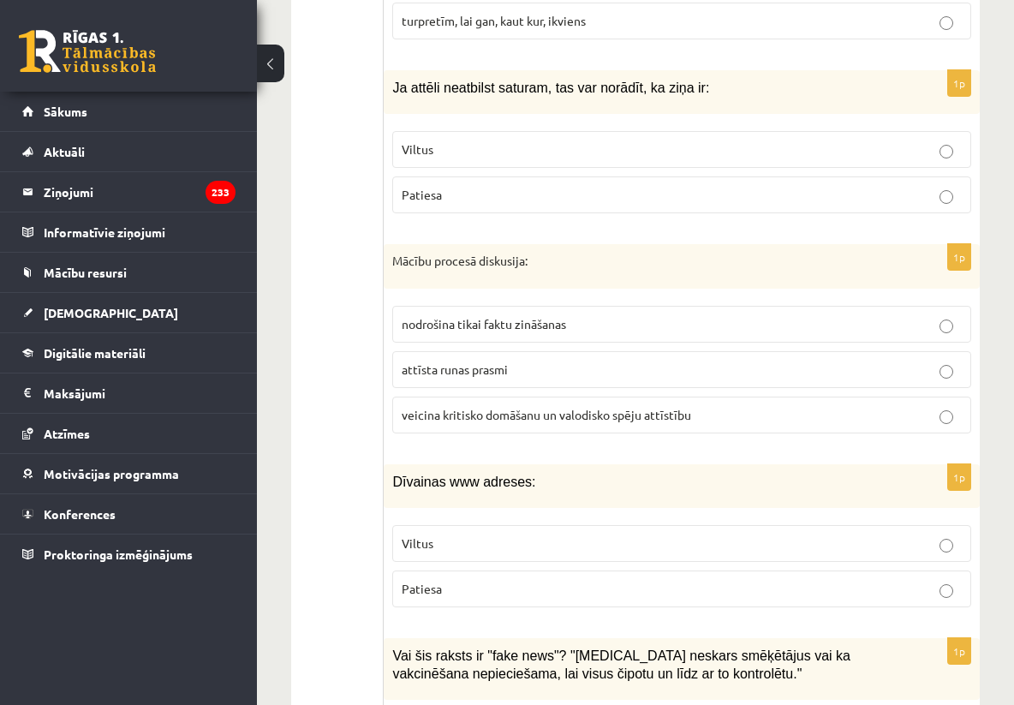
click at [563, 416] on span "veicina kritisko domāšanu un valodisko spēju attīstību" at bounding box center [547, 414] width 290 height 15
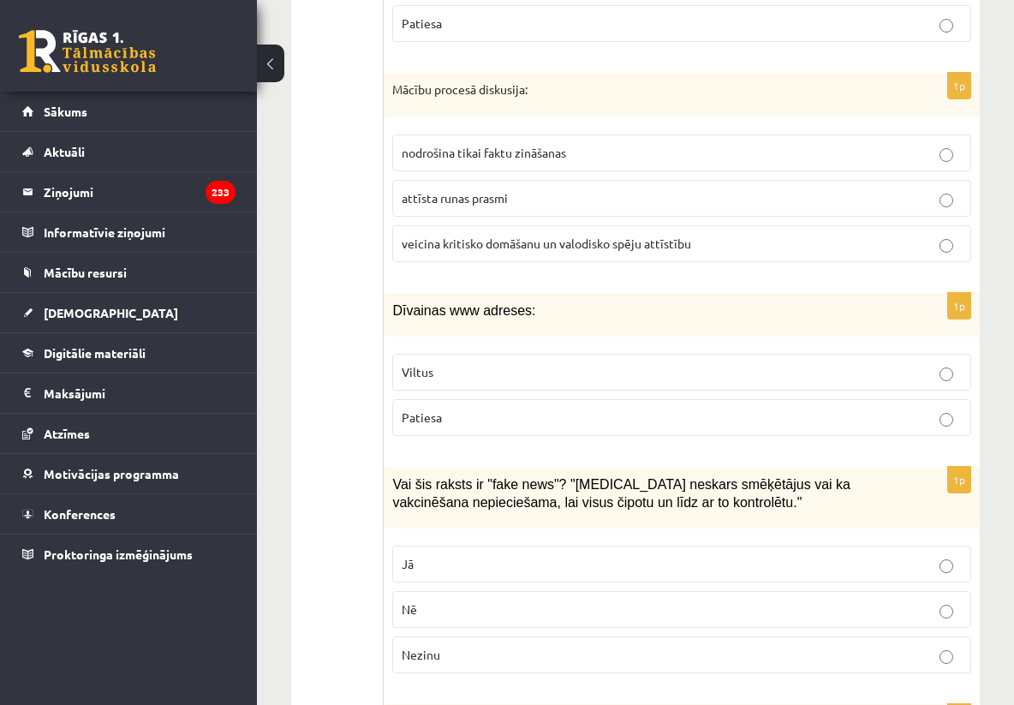
scroll to position [5860, 0]
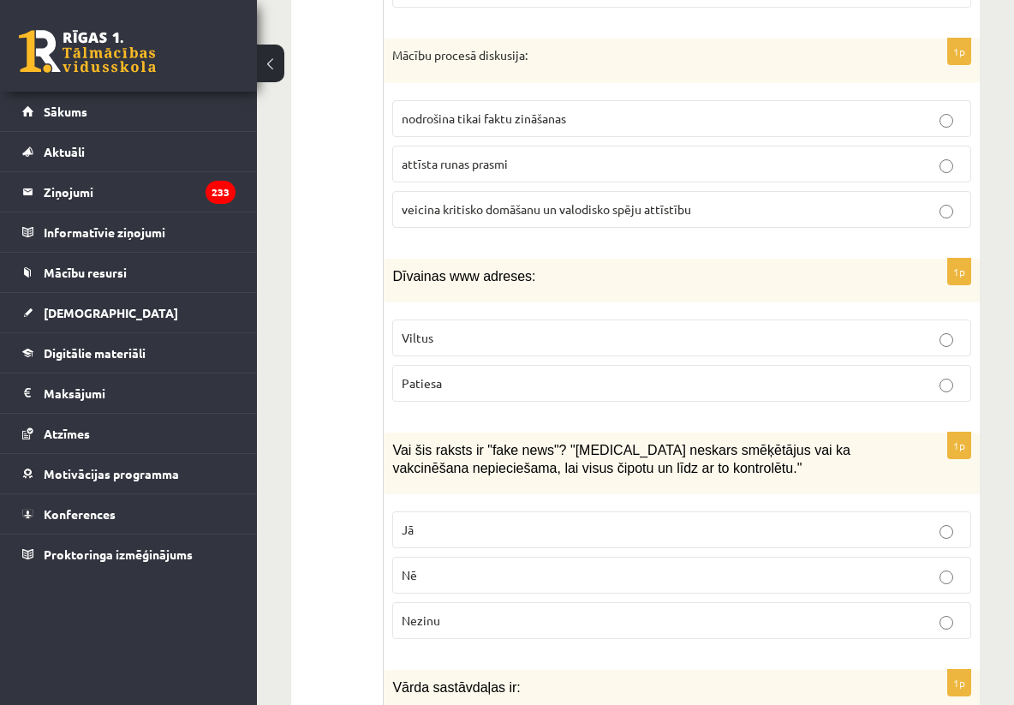
click at [665, 340] on p "Viltus" at bounding box center [682, 338] width 560 height 18
click at [523, 529] on p "Jā" at bounding box center [682, 530] width 560 height 18
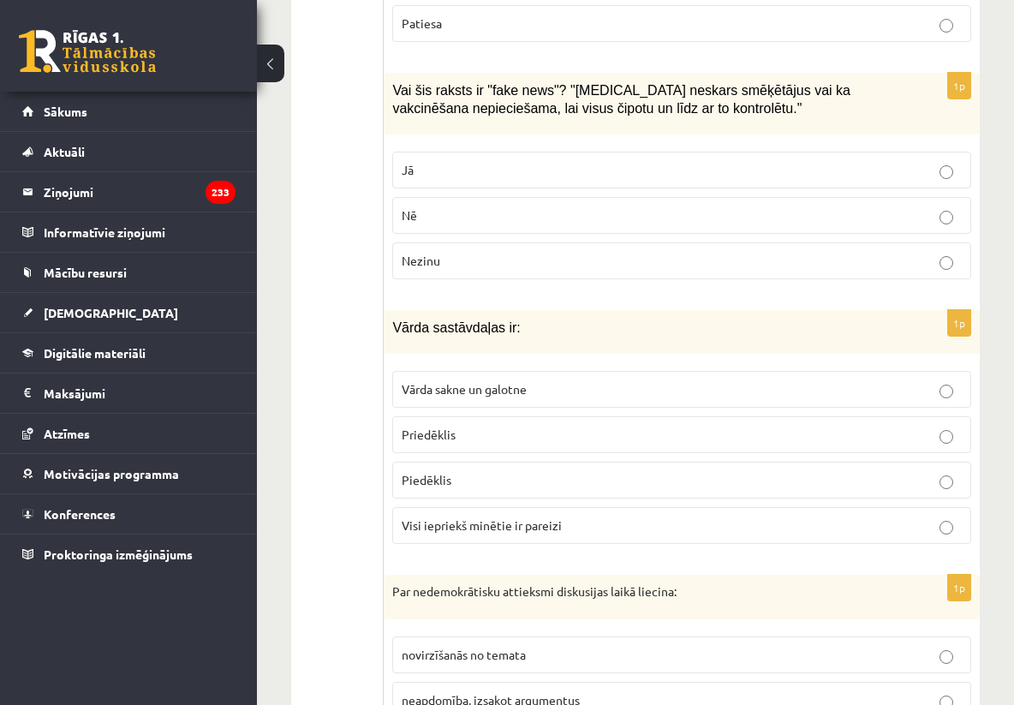
scroll to position [6237, 0]
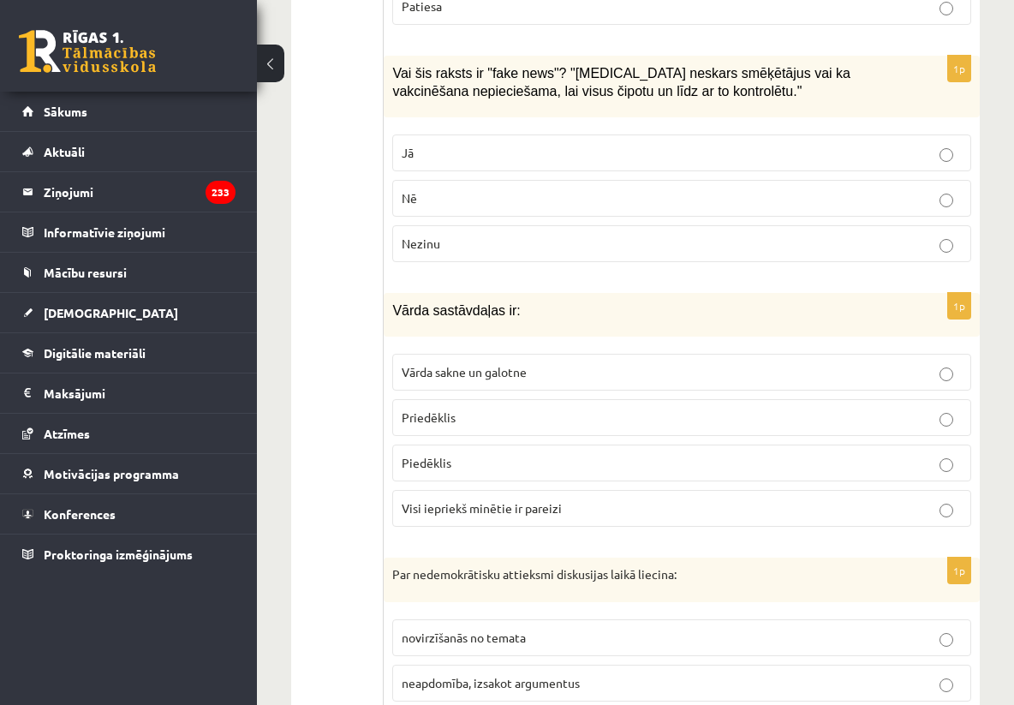
click at [515, 507] on span "Visi iepriekš minētie ir pareizi" at bounding box center [482, 507] width 160 height 15
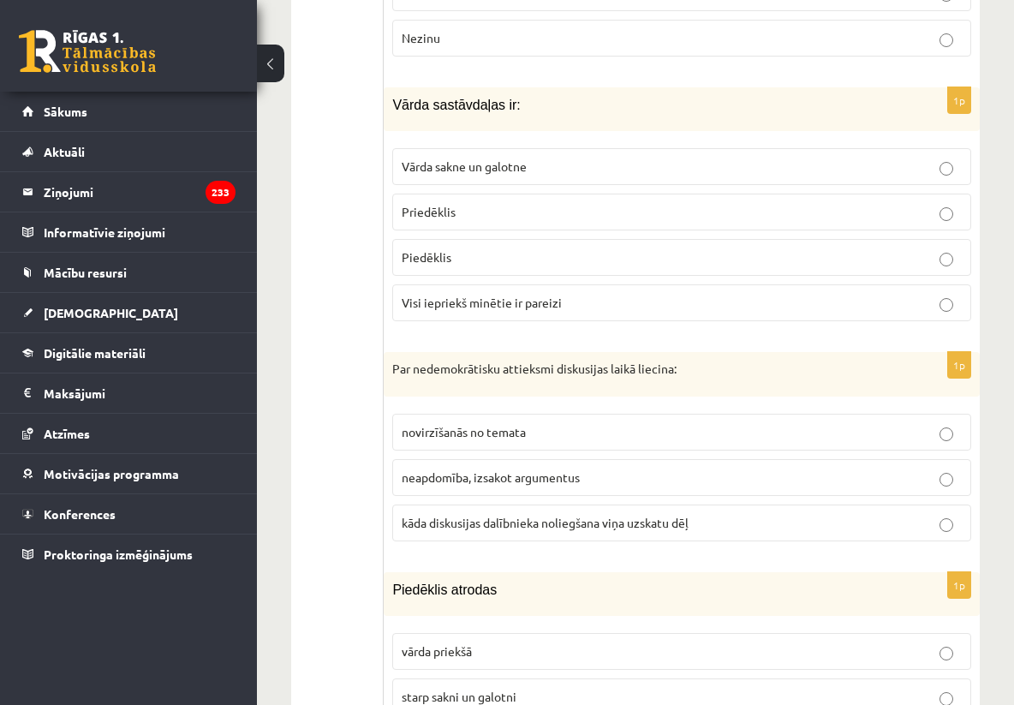
scroll to position [6477, 0]
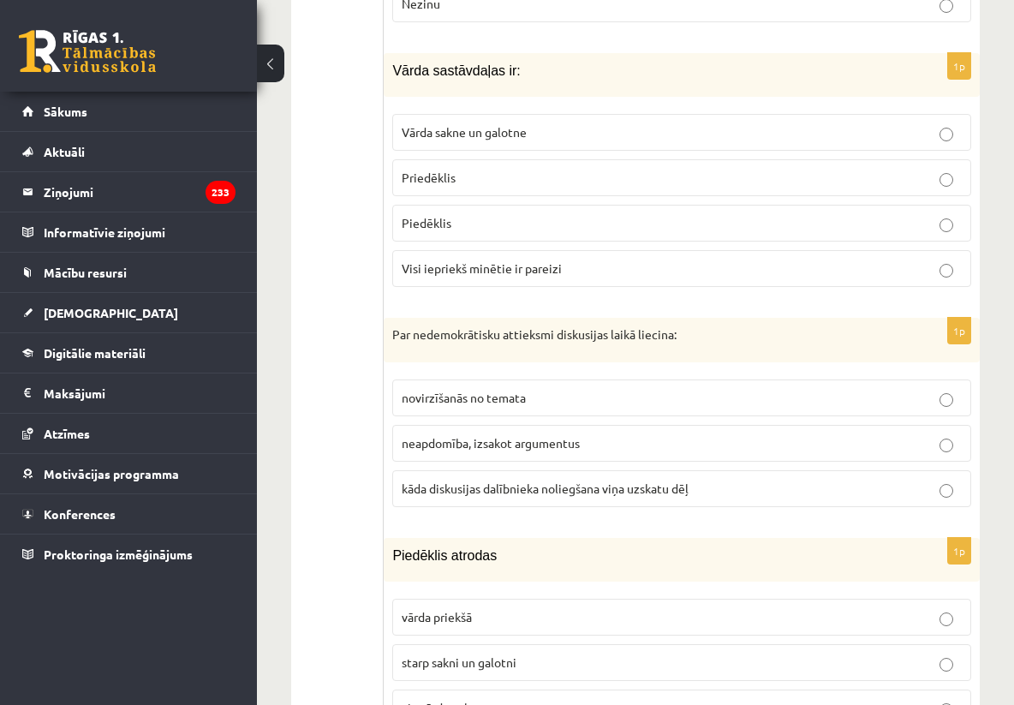
click at [508, 493] on span "kāda diskusijas dalībnieka noliegšana viņa uzskatu dēļ" at bounding box center [545, 488] width 287 height 15
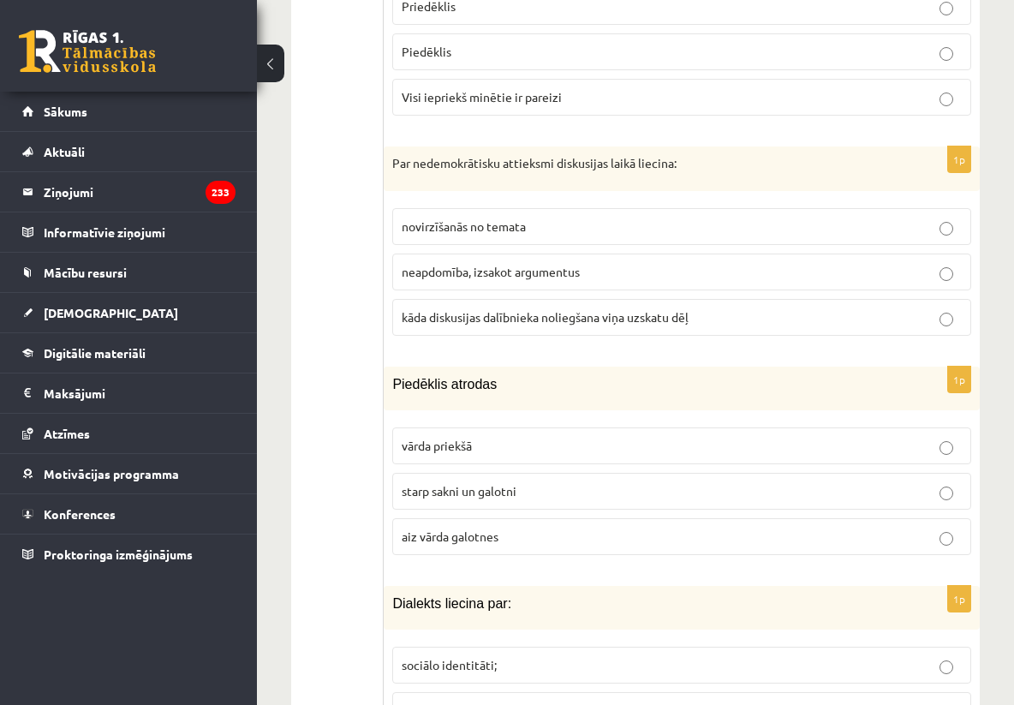
scroll to position [6683, 0]
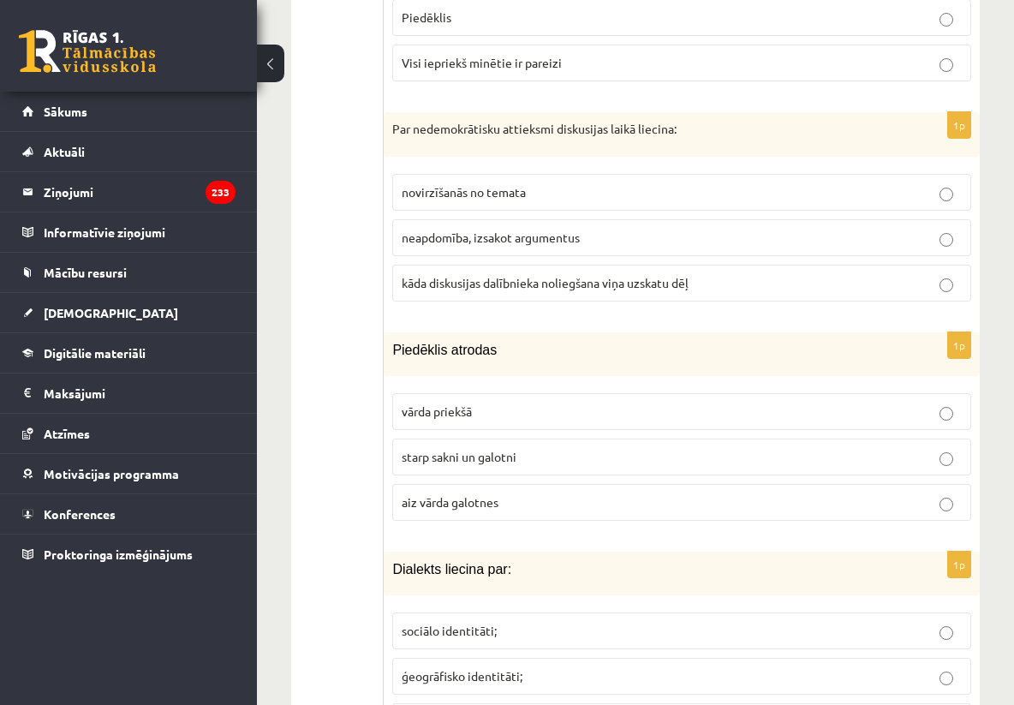
click at [513, 458] on span "starp sakni un galotni" at bounding box center [459, 456] width 115 height 15
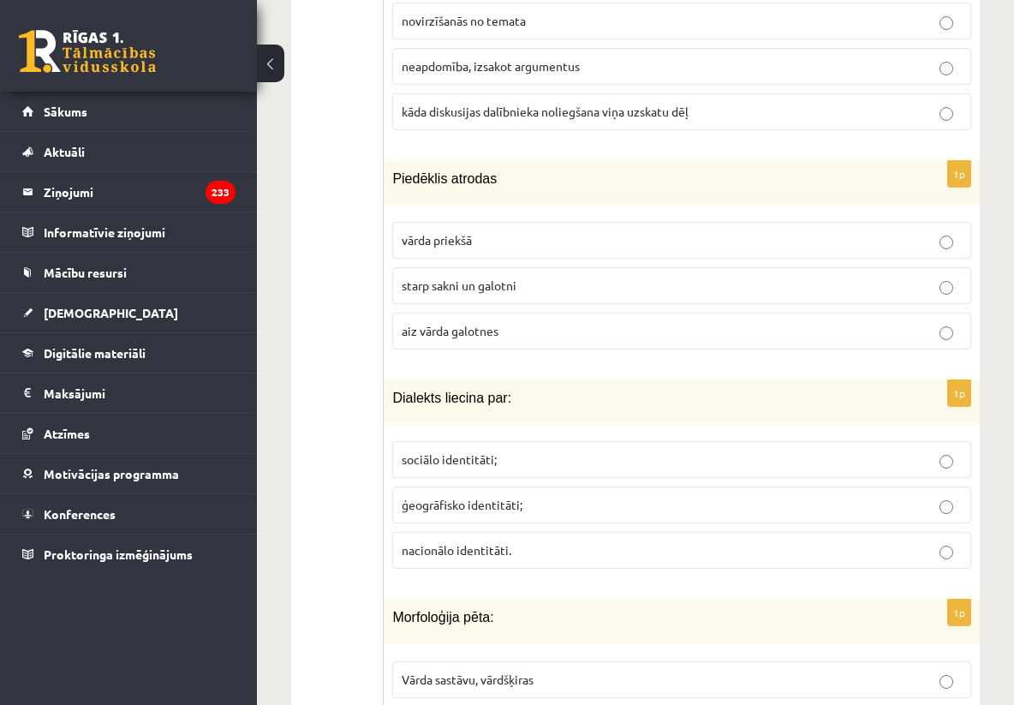
scroll to position [6888, 0]
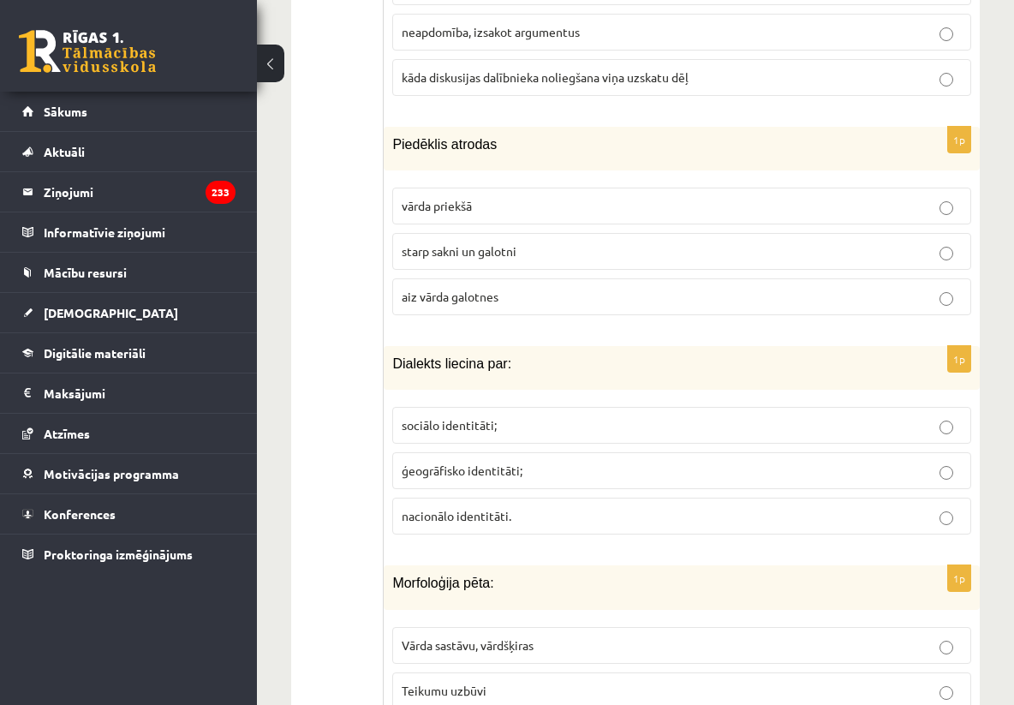
click at [507, 473] on span "ģeogrāfisko identitāti;" at bounding box center [462, 470] width 121 height 15
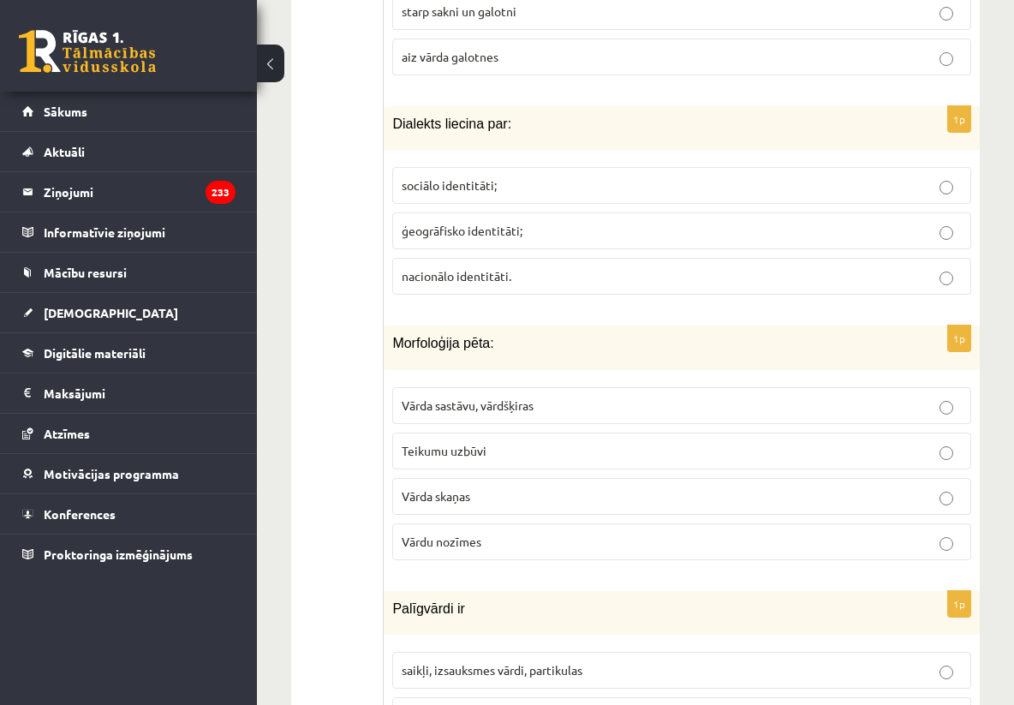
scroll to position [7163, 0]
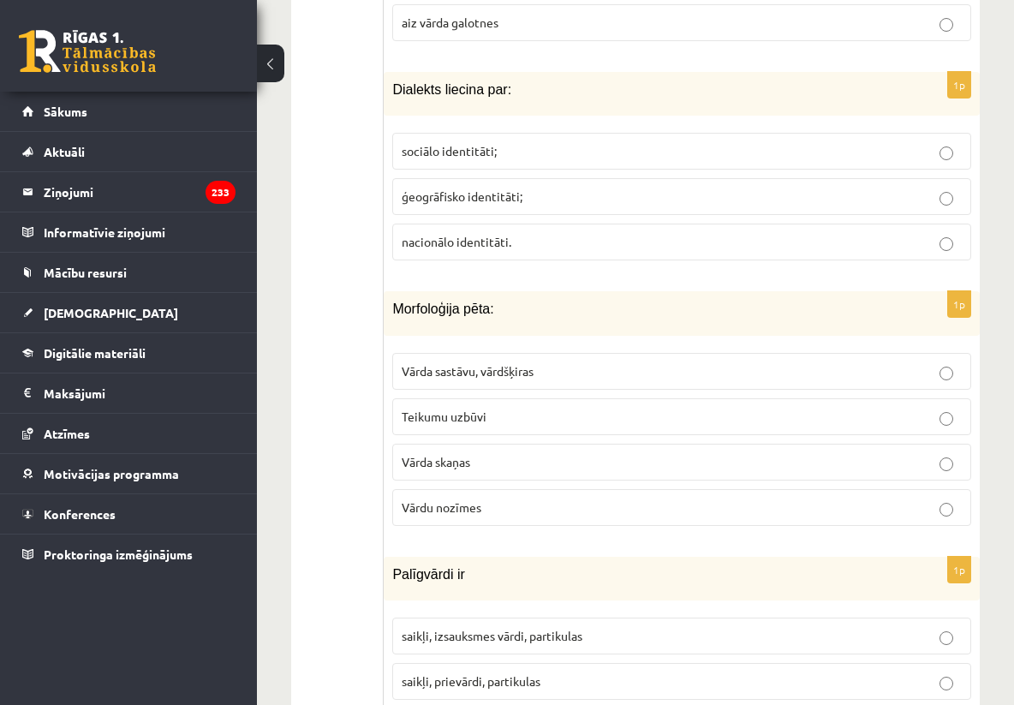
click at [549, 380] on p "Vārda sastāvu, vārdšķiras" at bounding box center [682, 371] width 560 height 18
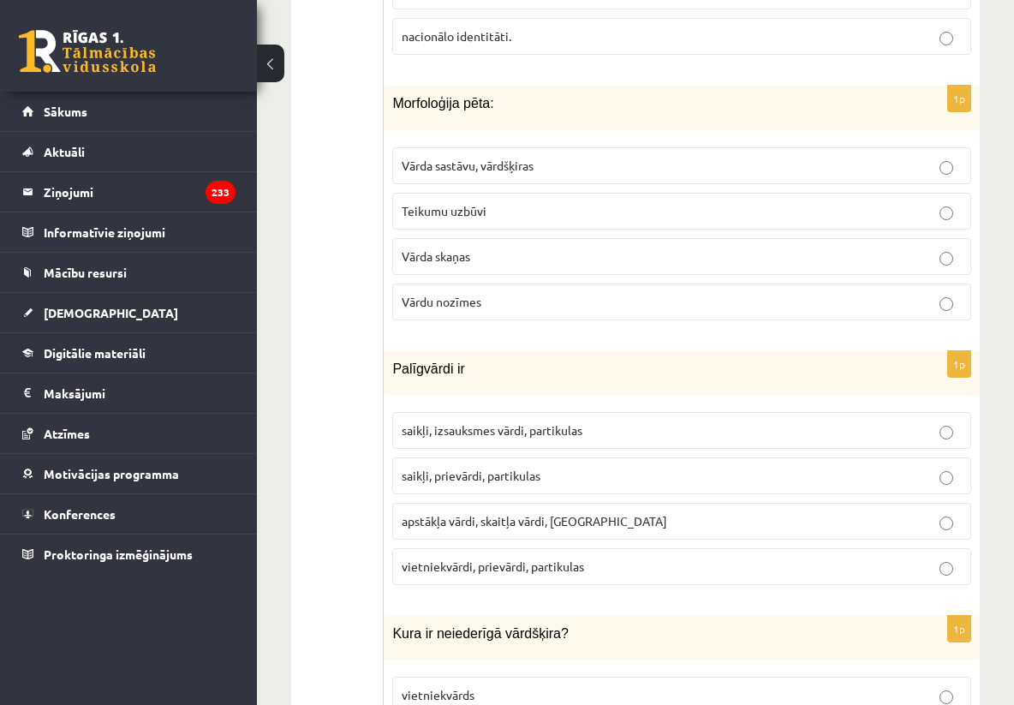
scroll to position [7403, 0]
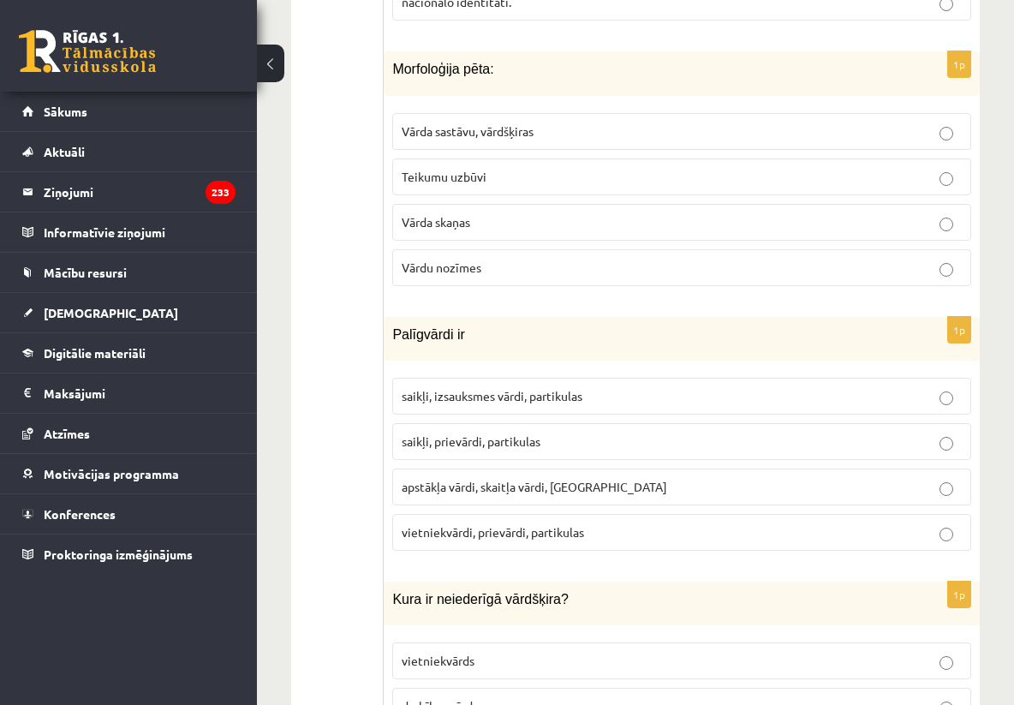
click at [513, 447] on span "saikļi, prievārdi, partikulas" at bounding box center [471, 441] width 139 height 15
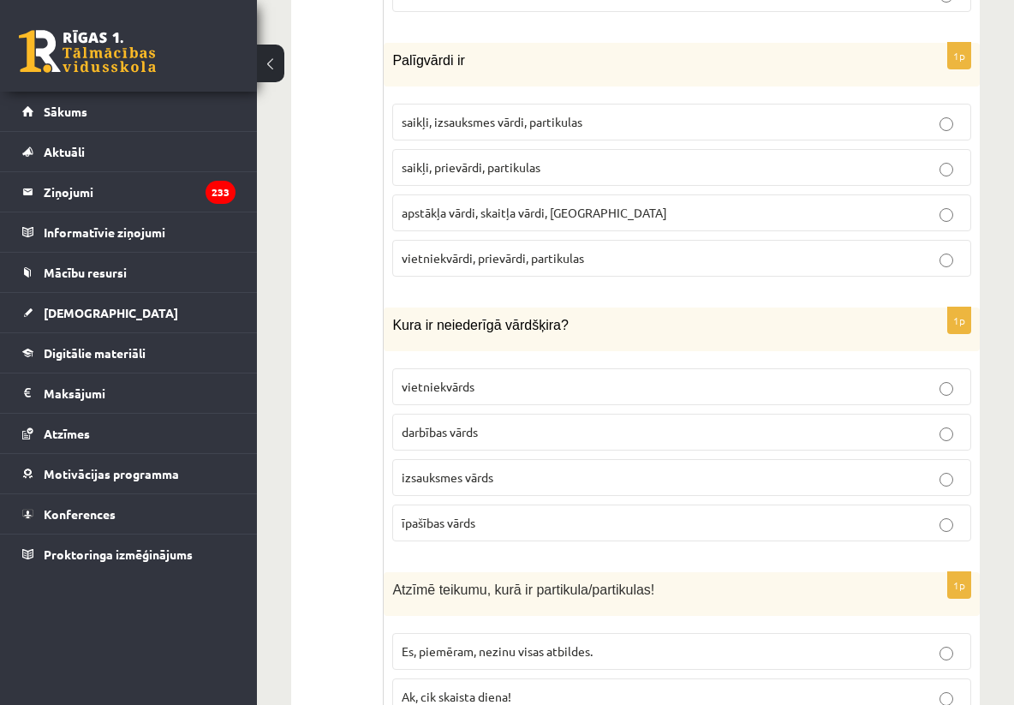
scroll to position [7711, 0]
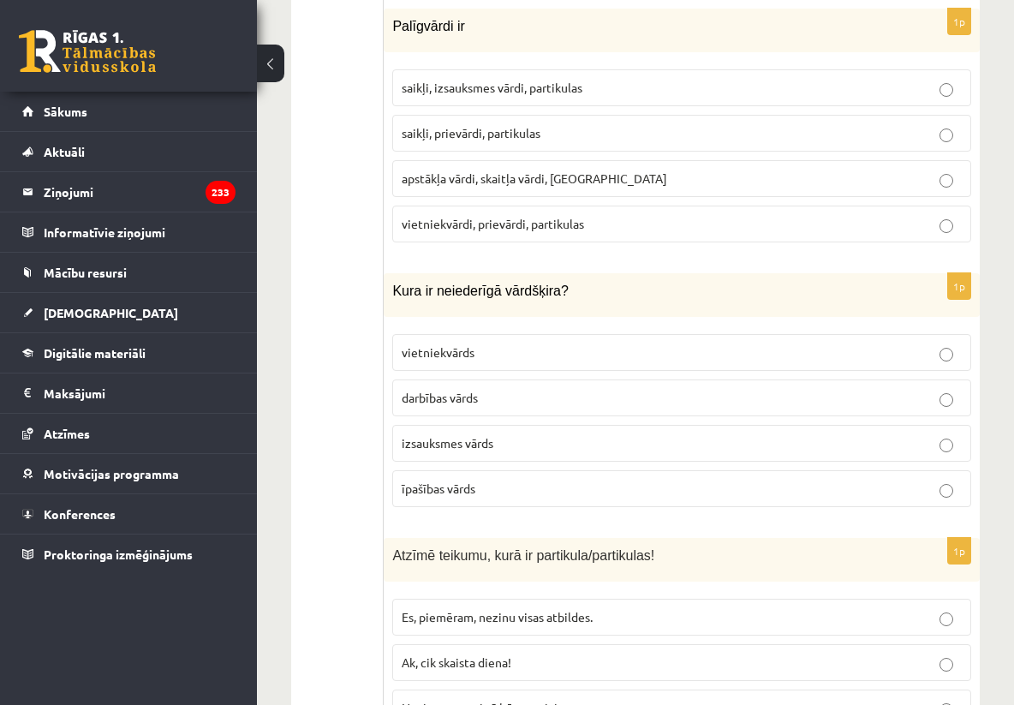
click at [500, 445] on p "izsauksmes vārds" at bounding box center [682, 443] width 560 height 18
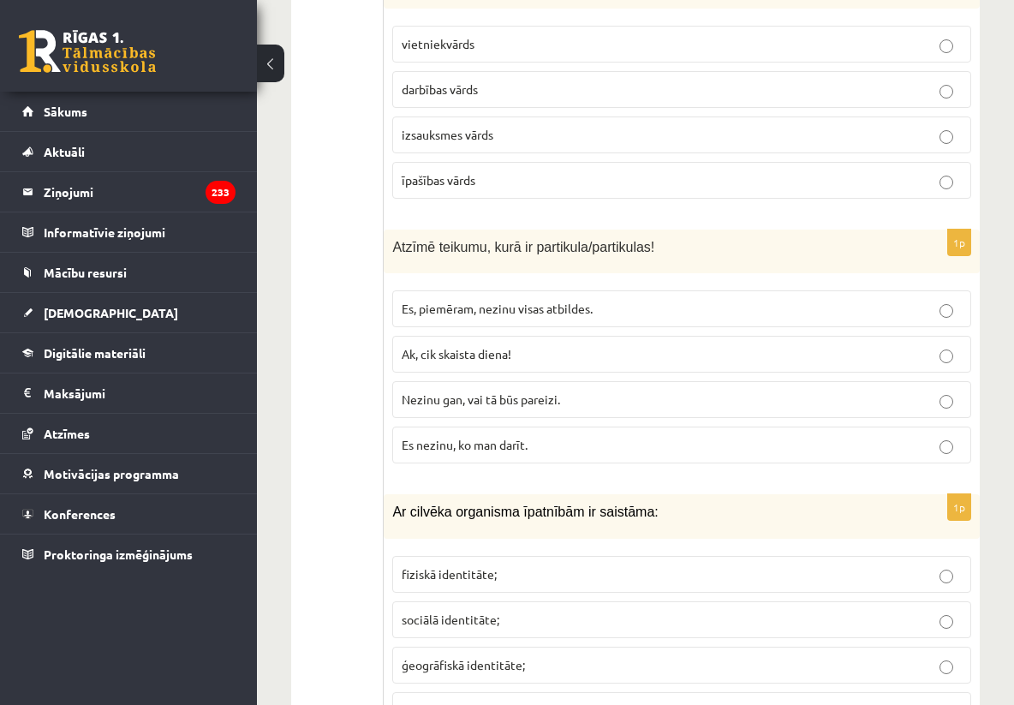
scroll to position [8054, 0]
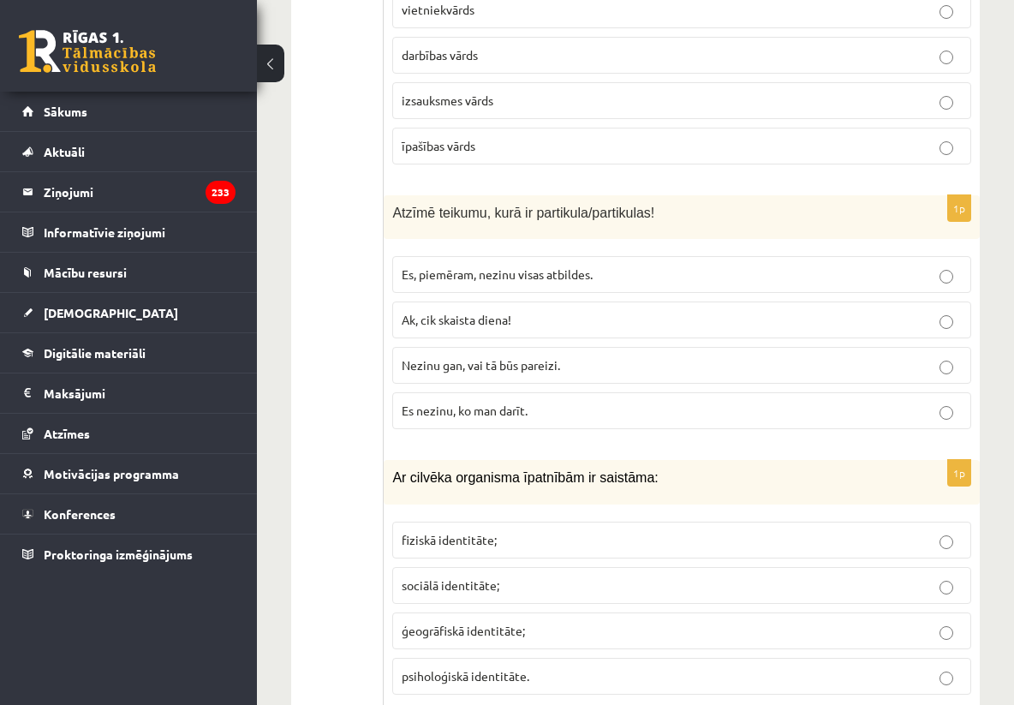
click at [517, 362] on p "Nezinu gan, vai tā būs pareizi." at bounding box center [682, 365] width 560 height 18
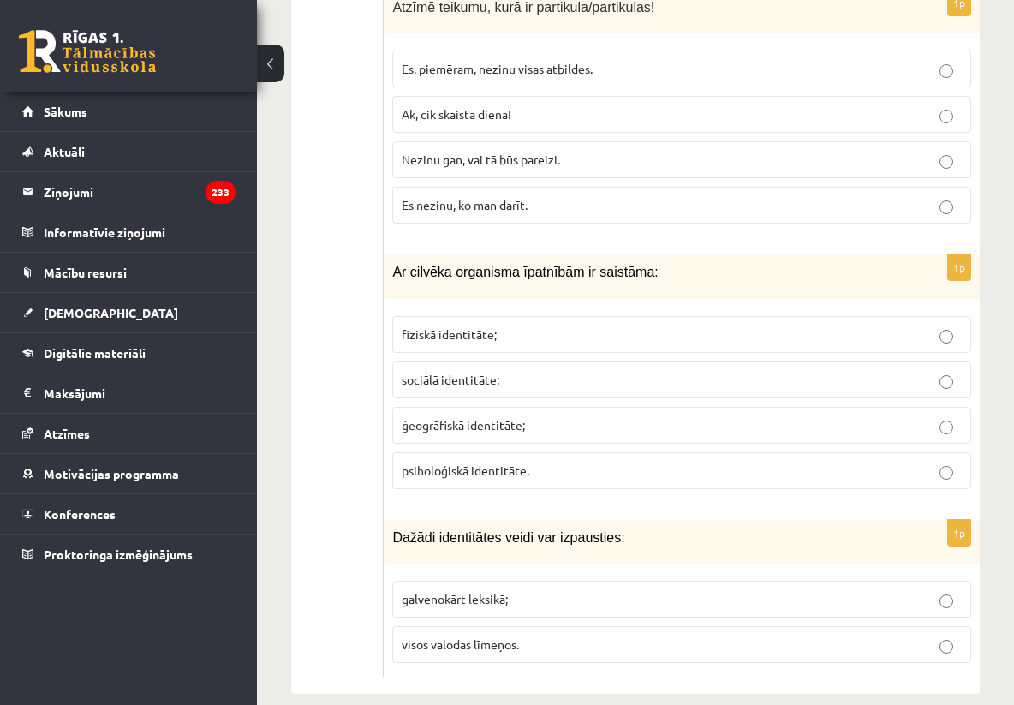
scroll to position [8288, 0]
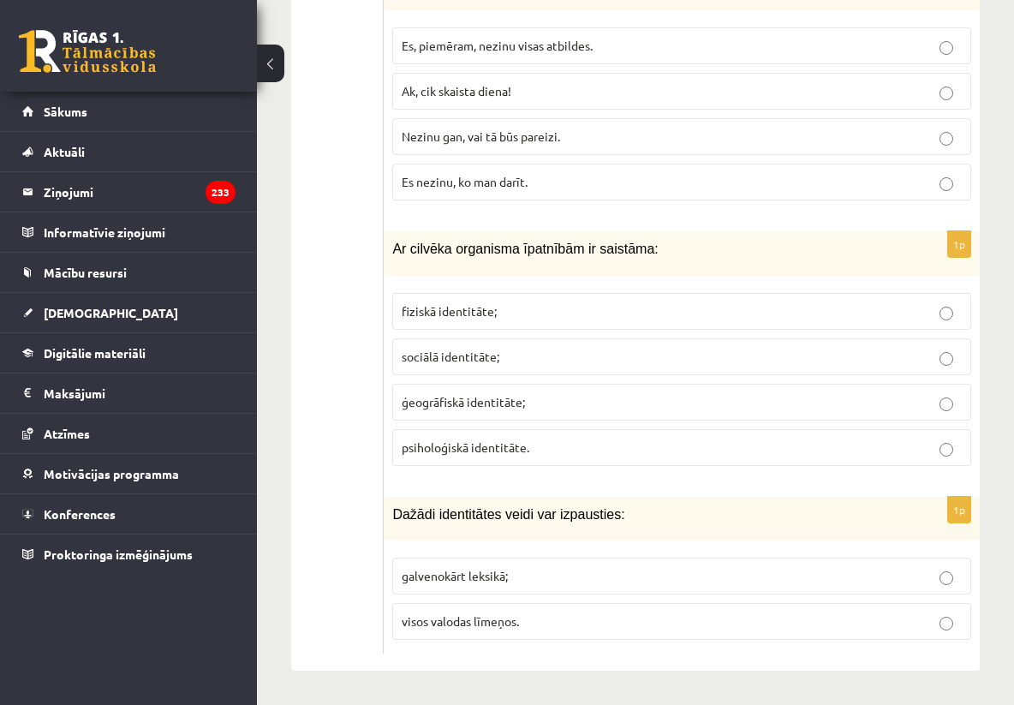
click at [470, 308] on span "fiziskā identitāte;" at bounding box center [449, 310] width 95 height 15
click at [446, 622] on span "visos valodas līmeņos." at bounding box center [460, 620] width 117 height 15
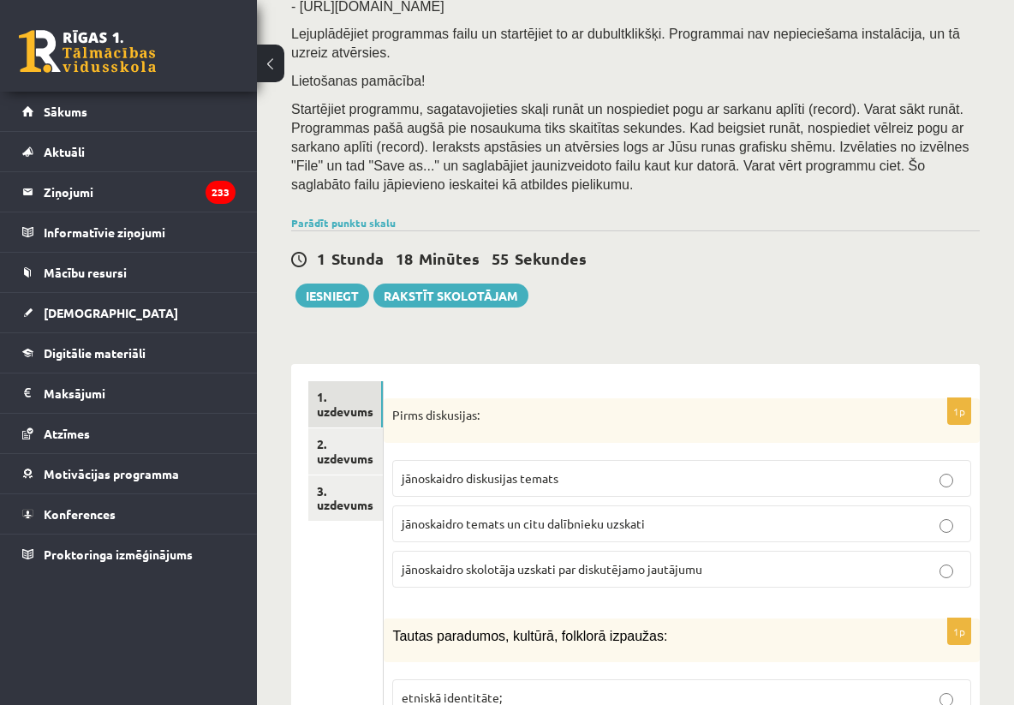
scroll to position [303, 0]
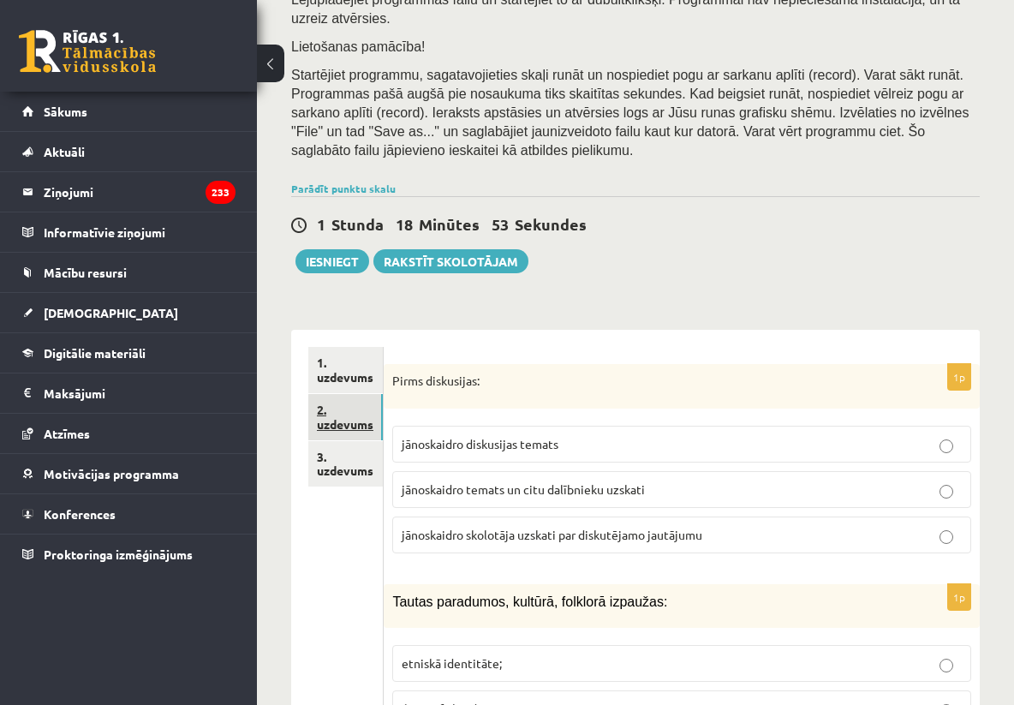
click at [351, 416] on link "2. uzdevums" at bounding box center [345, 417] width 75 height 46
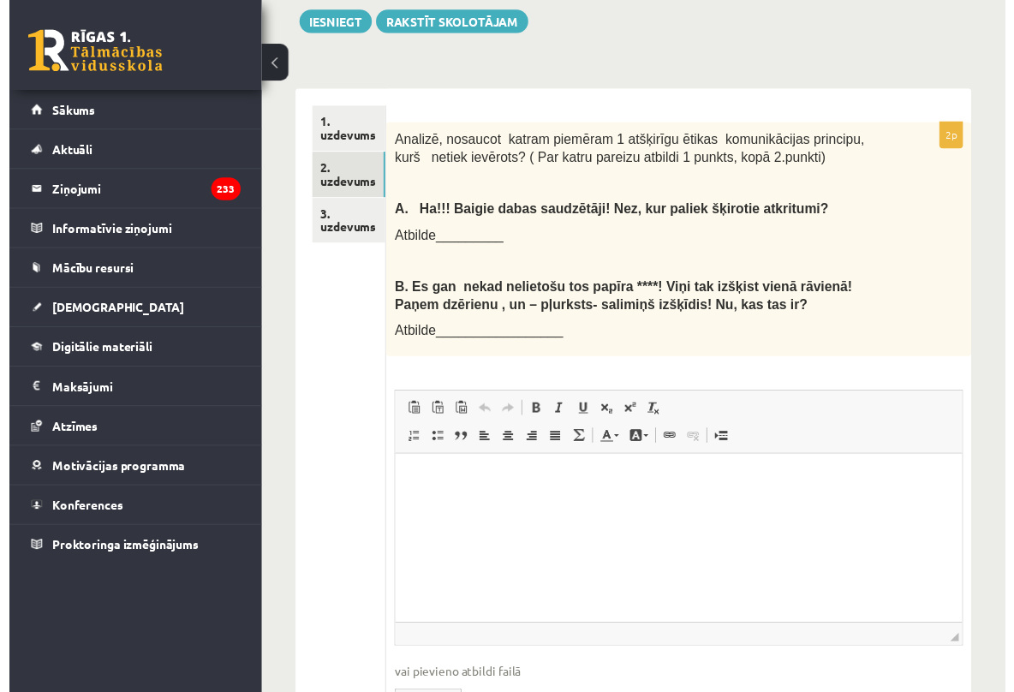
scroll to position [577, 0]
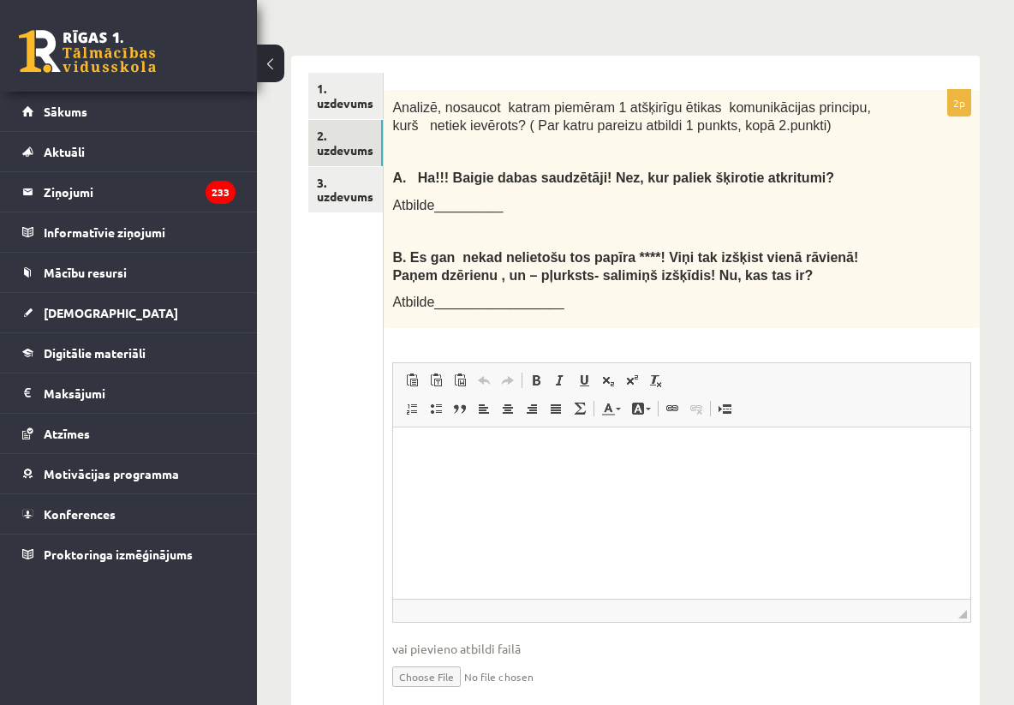
click at [456, 480] on html at bounding box center [681, 454] width 577 height 52
click at [579, 457] on p "**********" at bounding box center [681, 453] width 542 height 17
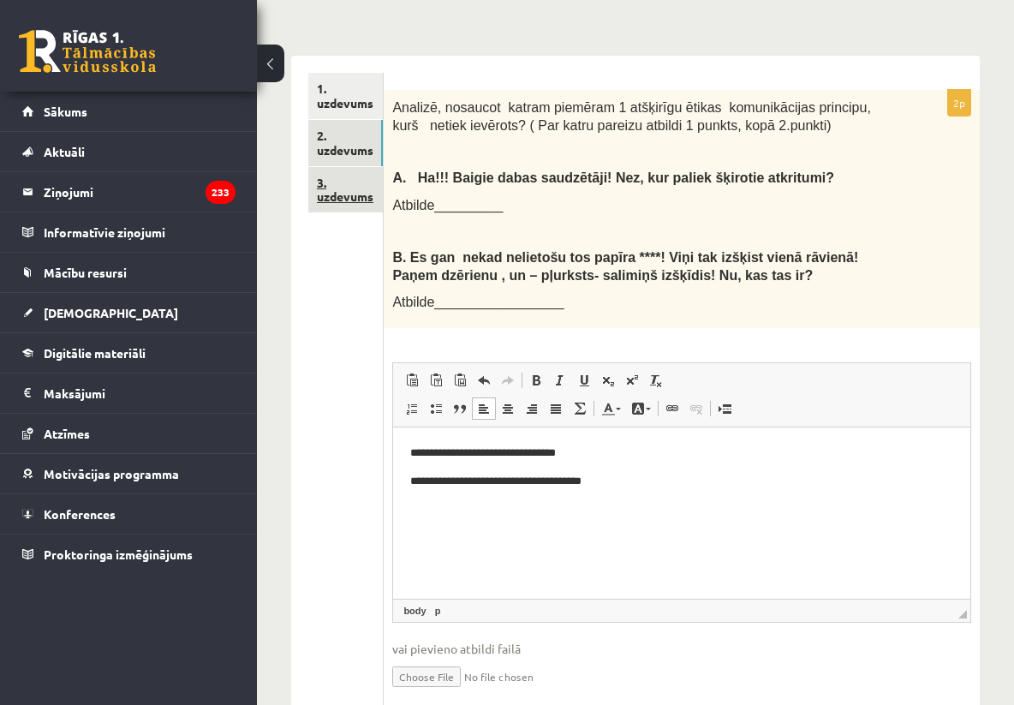
click at [332, 174] on link "3. uzdevums" at bounding box center [345, 190] width 75 height 46
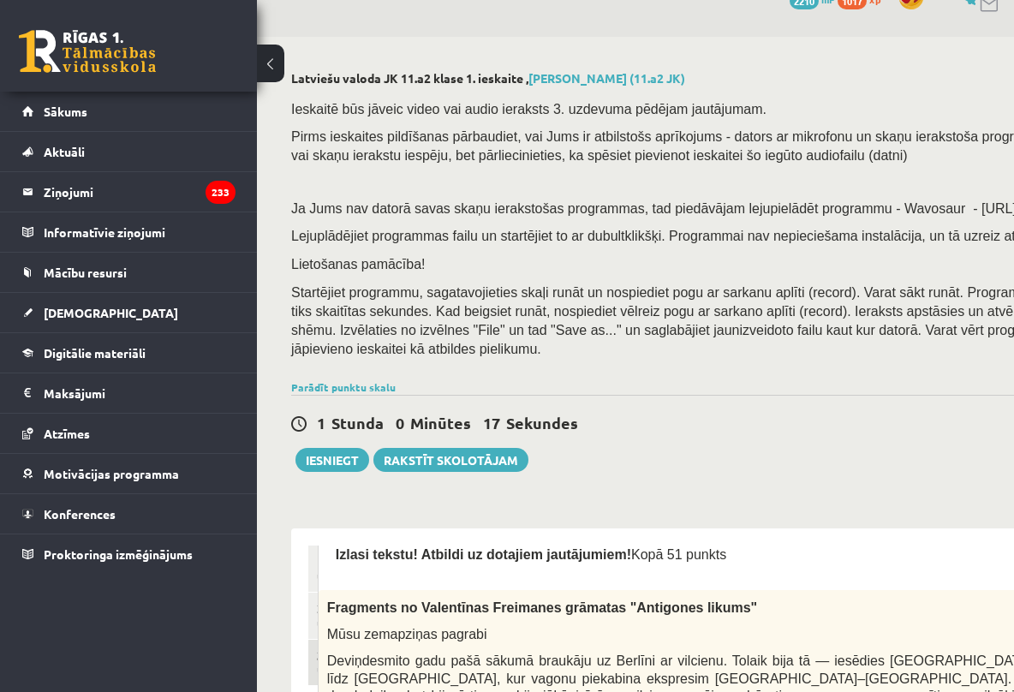
scroll to position [0, 0]
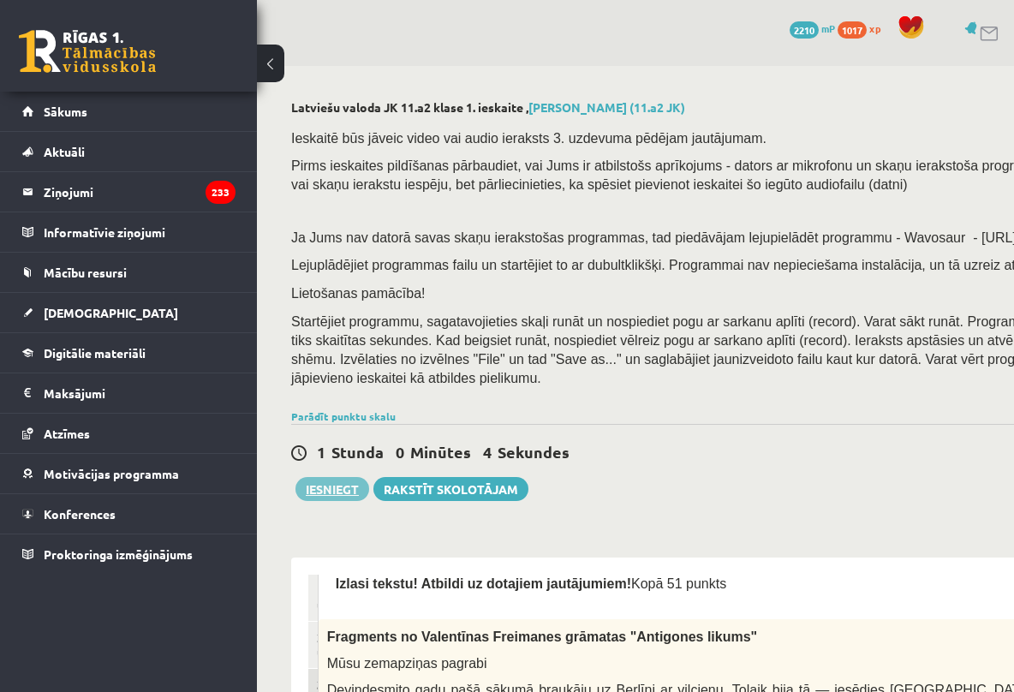
click at [338, 493] on button "Iesniegt" at bounding box center [333, 489] width 74 height 24
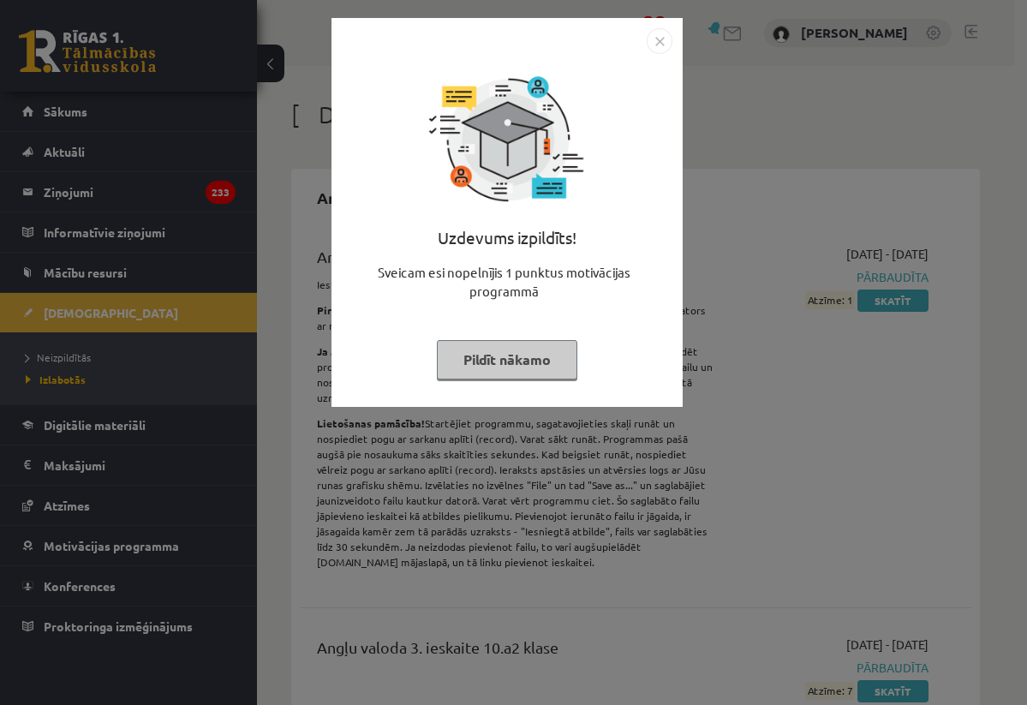
click at [662, 44] on img "Close" at bounding box center [660, 41] width 26 height 26
